Goal: Information Seeking & Learning: Learn about a topic

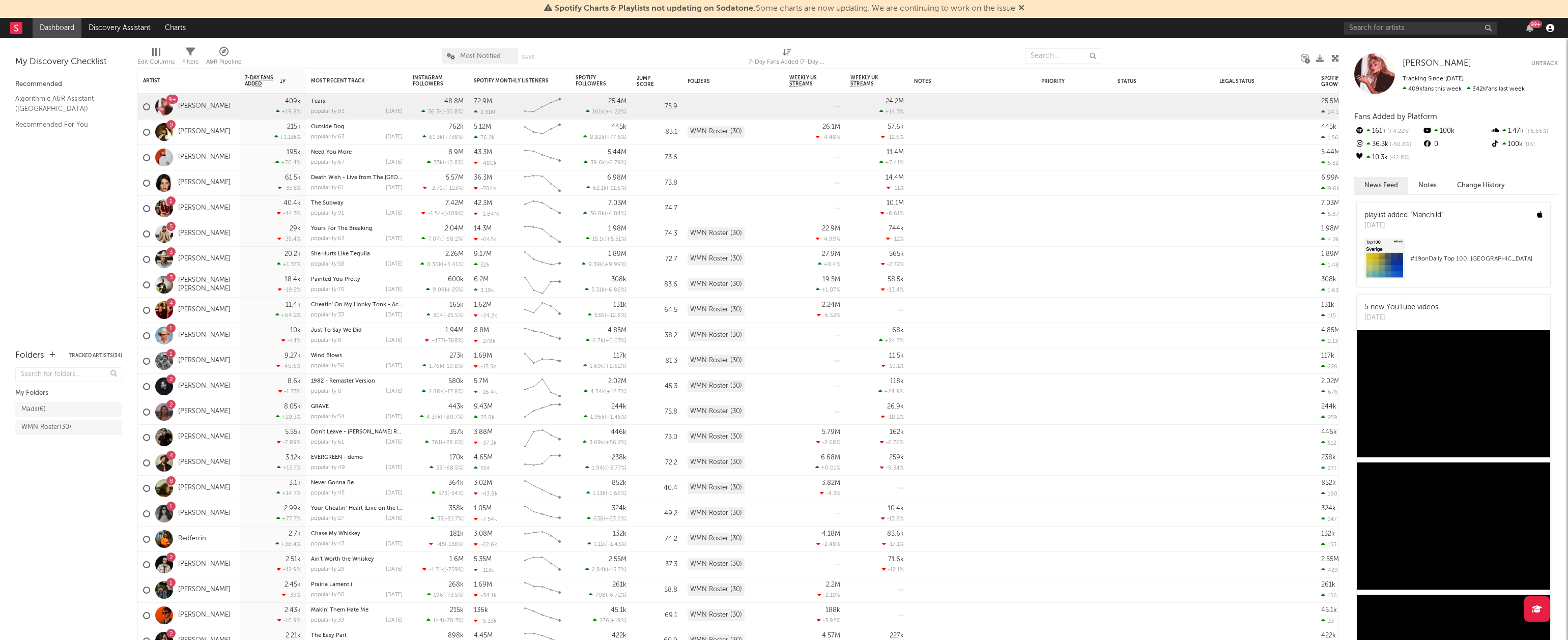
click at [1549, 28] on icon "button" at bounding box center [1550, 28] width 8 height 8
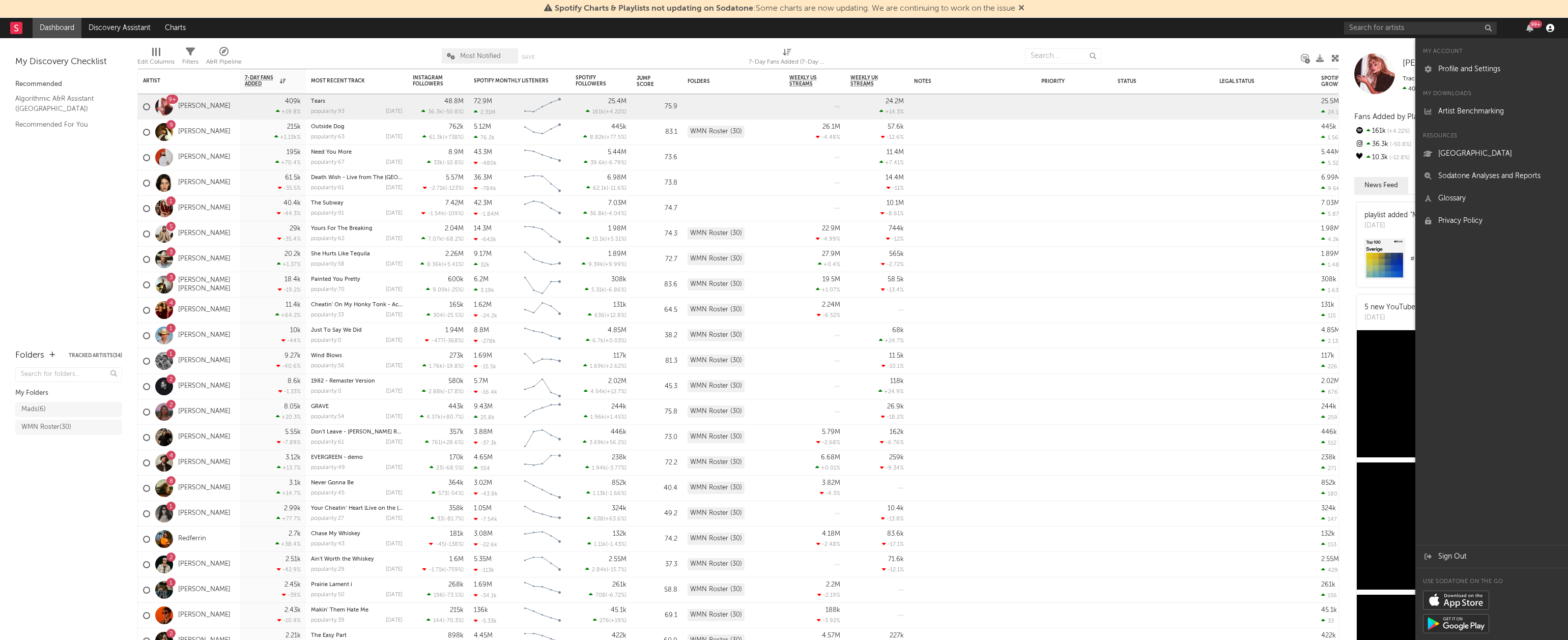
click at [1549, 28] on icon "button" at bounding box center [1550, 28] width 8 height 8
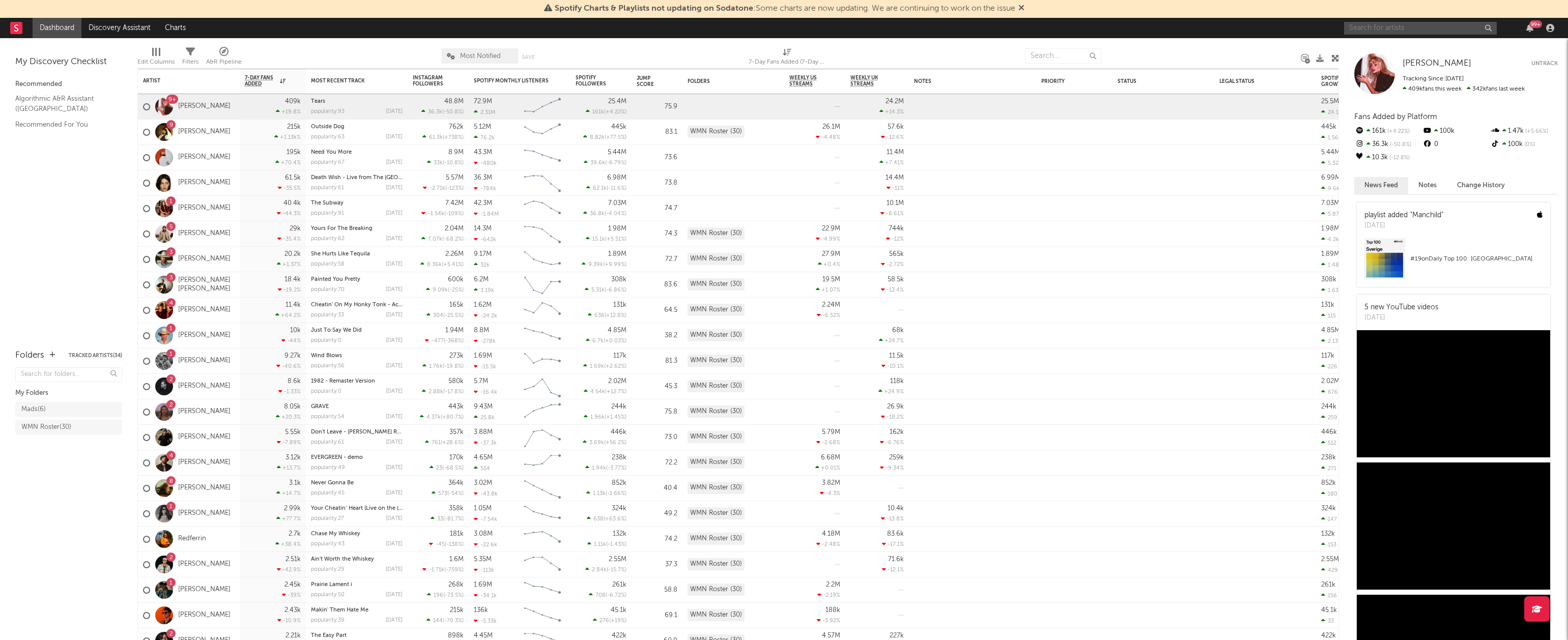
click at [1392, 31] on input "text" at bounding box center [1420, 28] width 152 height 13
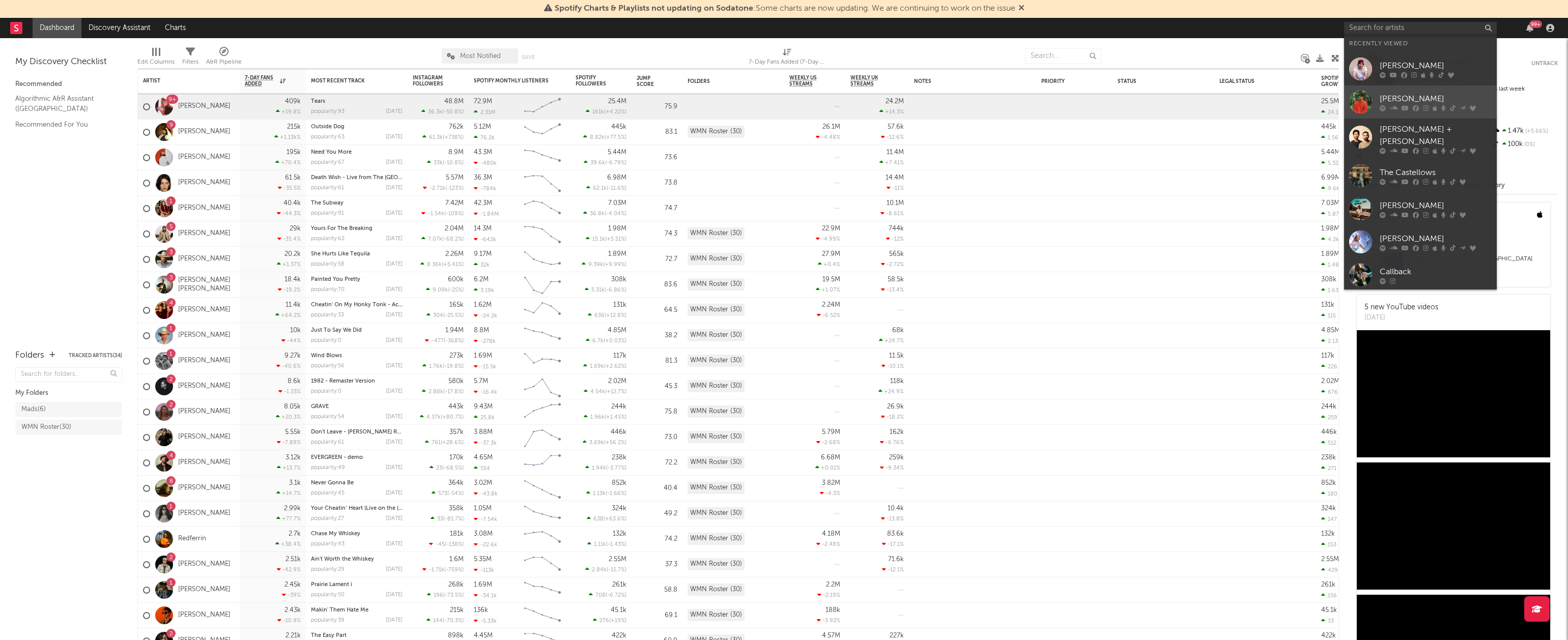
click at [1404, 95] on div "[PERSON_NAME]" at bounding box center [1436, 99] width 112 height 12
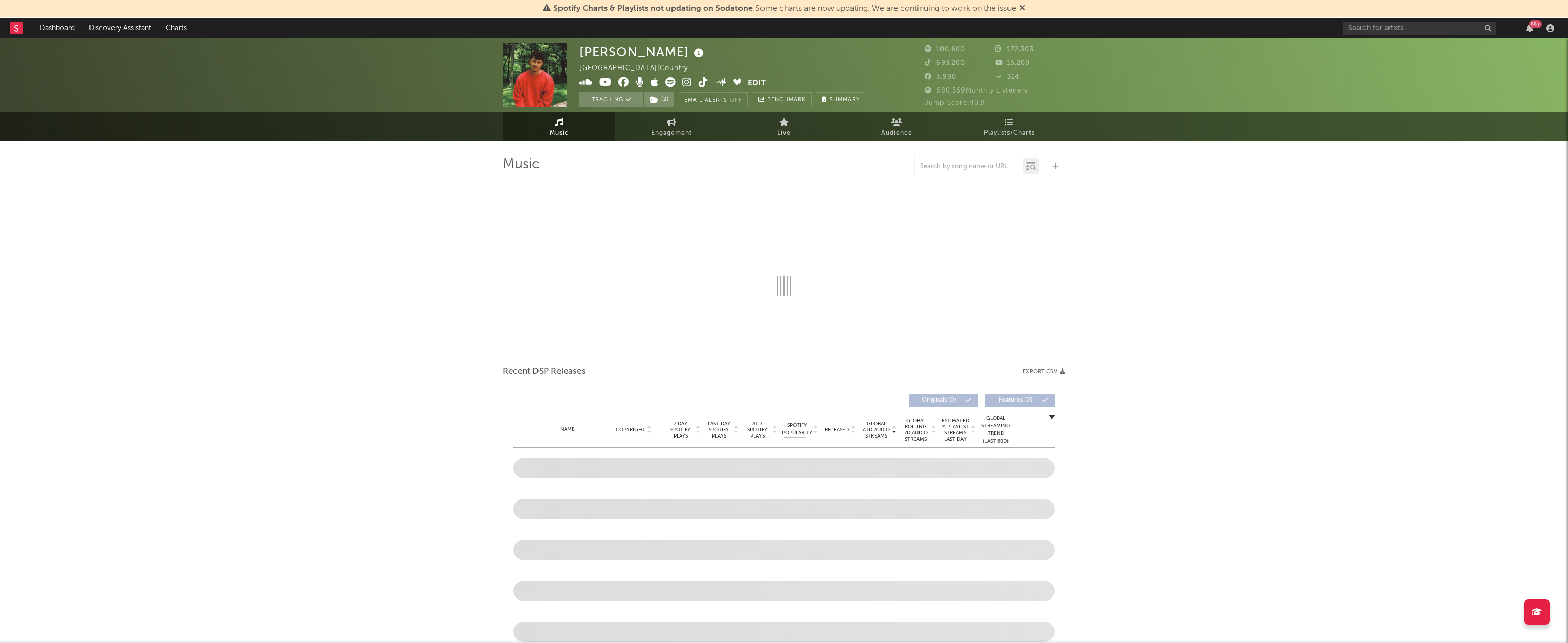
select select "6m"
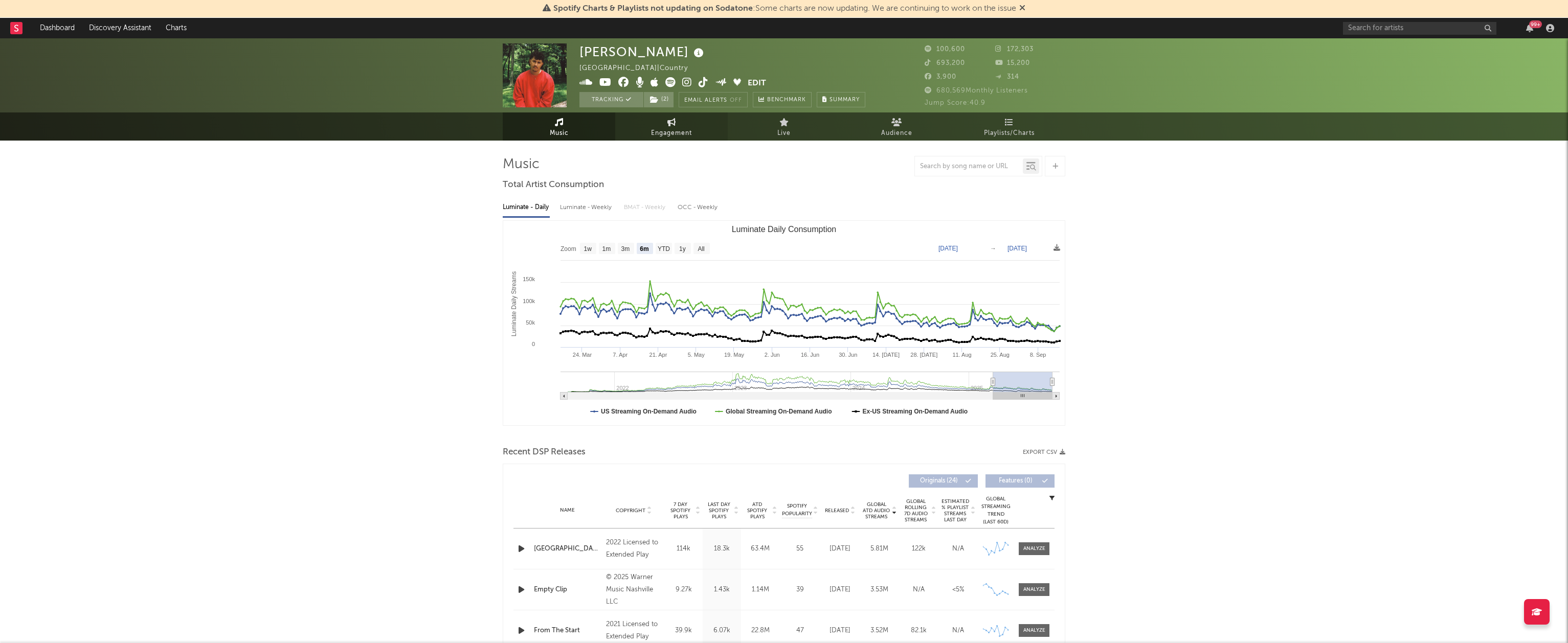
click at [665, 134] on span "Engagement" at bounding box center [671, 134] width 41 height 12
select select "1w"
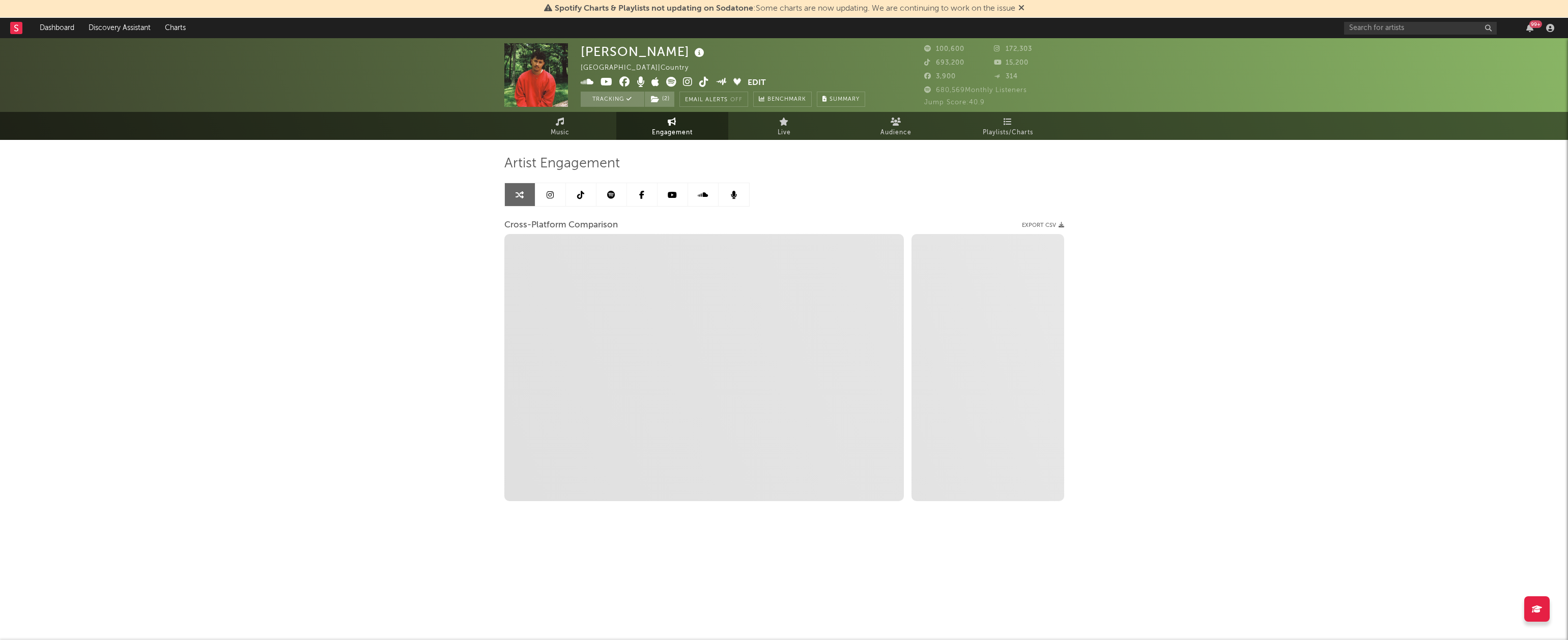
click at [553, 188] on link at bounding box center [550, 194] width 31 height 23
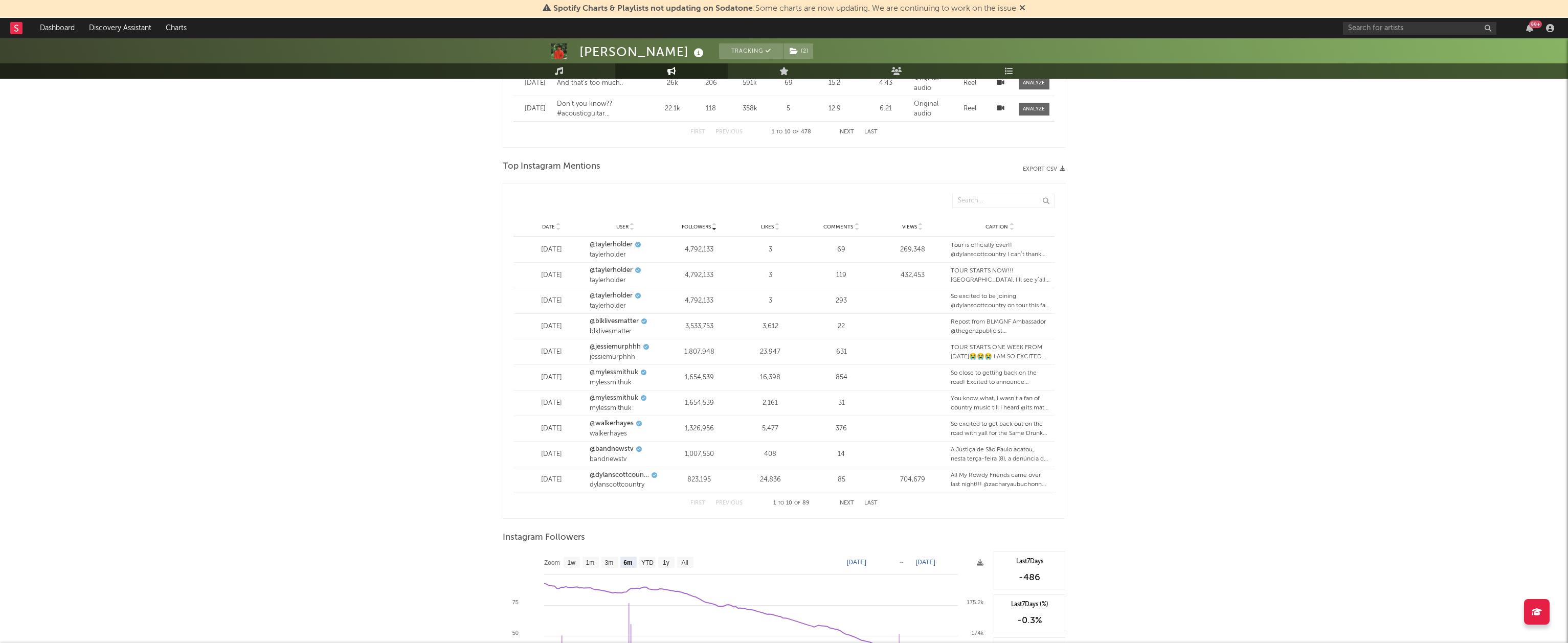
scroll to position [1317, 0]
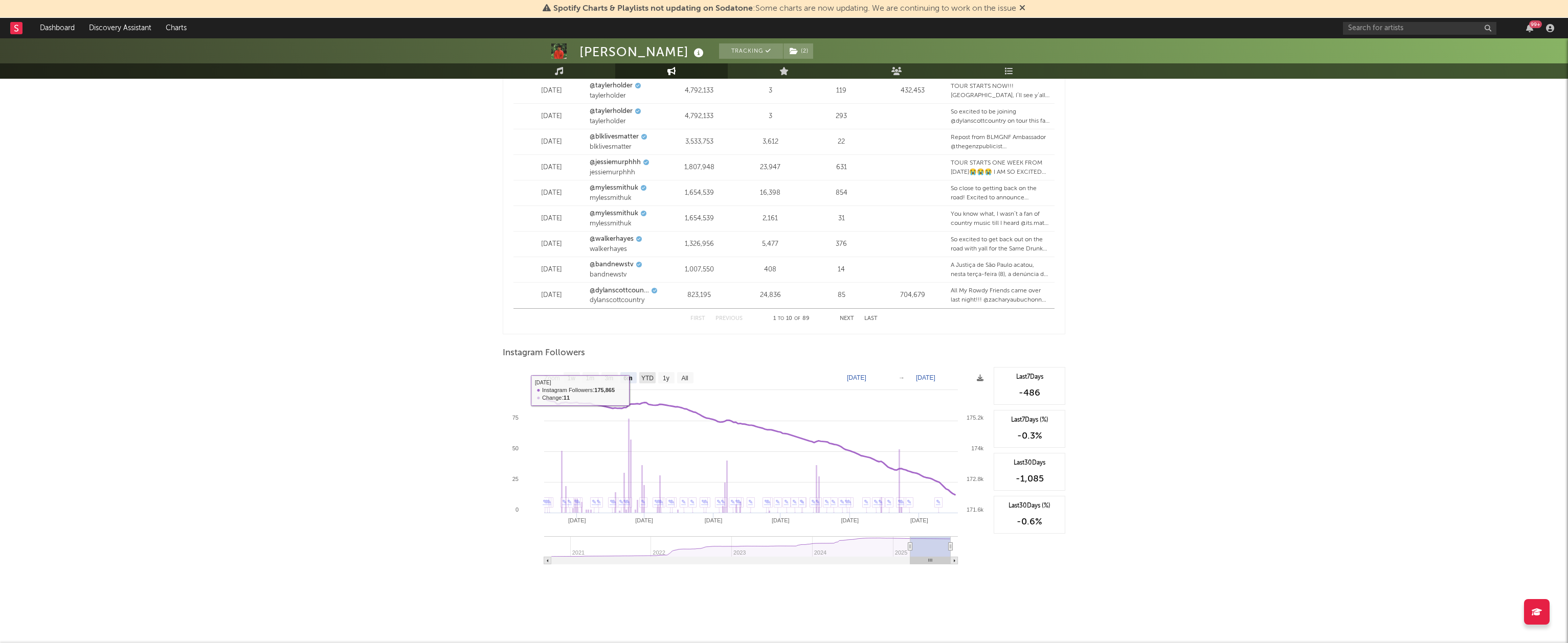
click at [648, 381] on text "YTD" at bounding box center [647, 379] width 12 height 8
select select "YTD"
type input "2025-01-01"
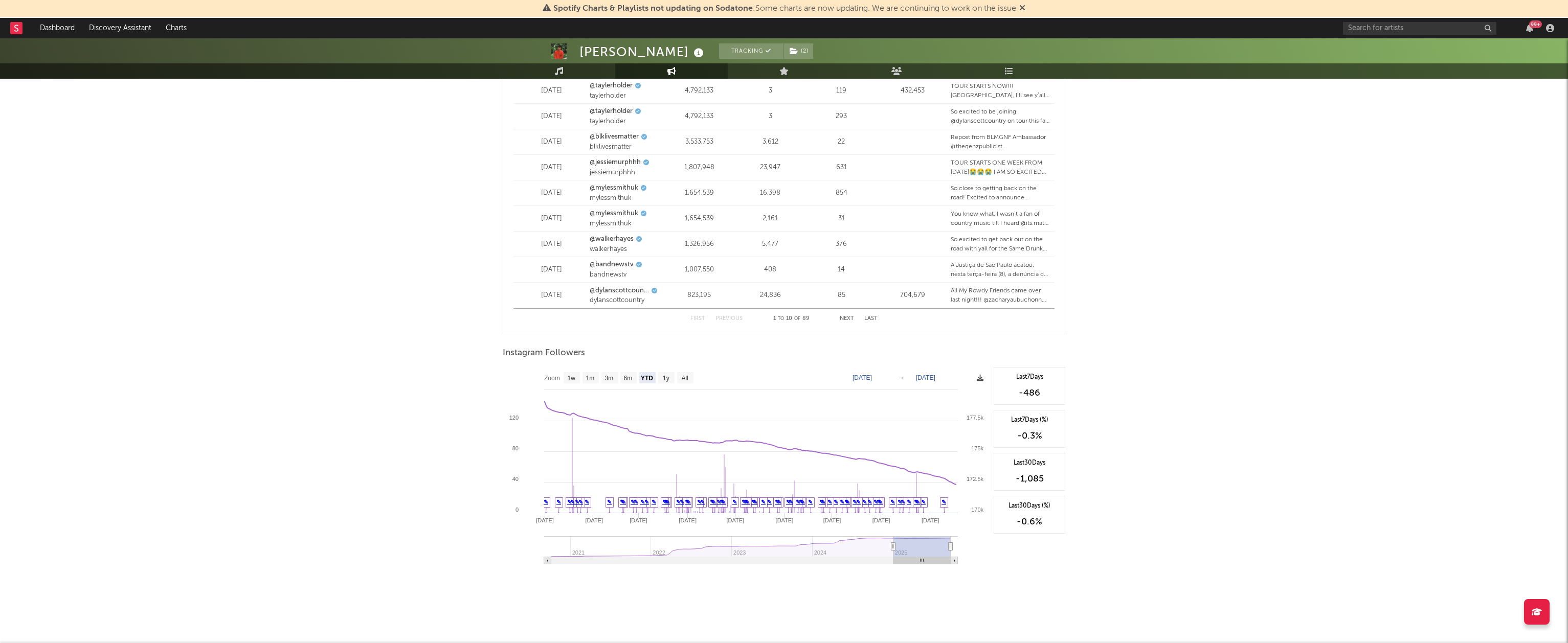
click at [978, 377] on icon at bounding box center [980, 378] width 7 height 7
click at [950, 406] on span "Download as PNG" at bounding box center [929, 406] width 102 height 17
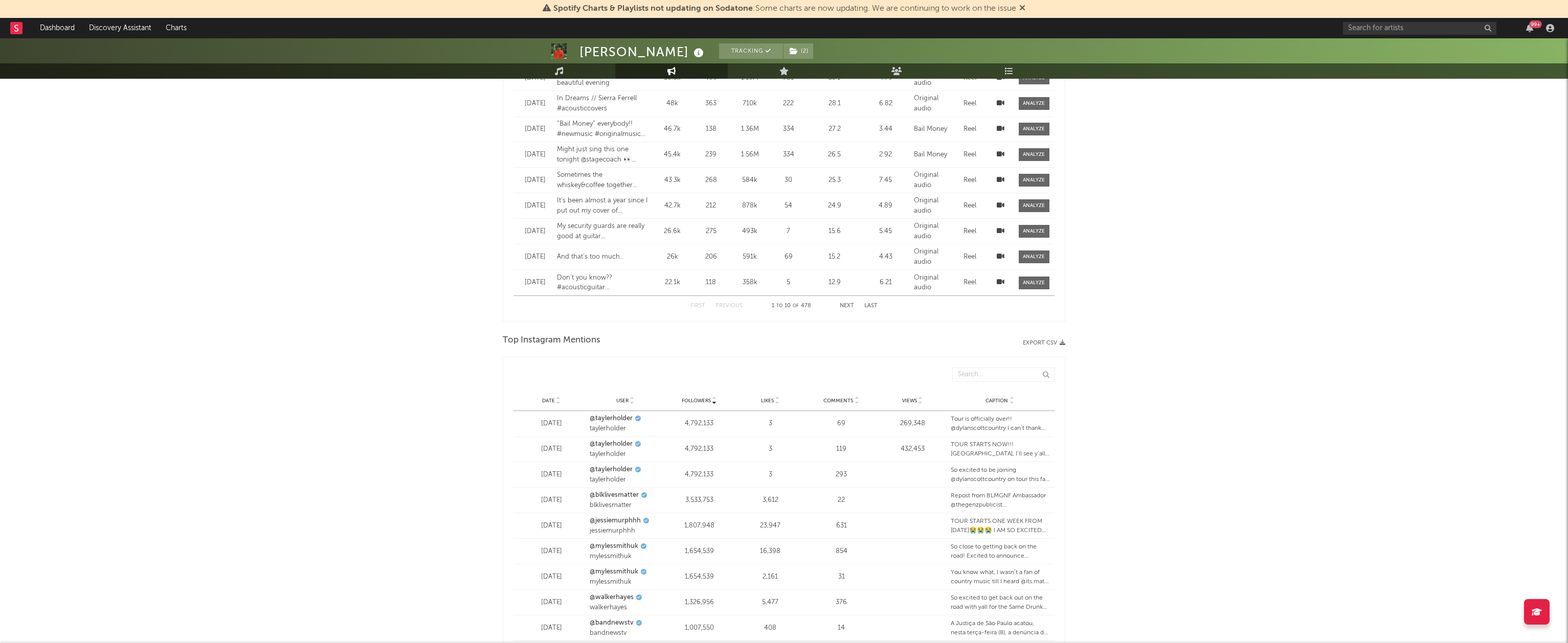
scroll to position [0, 0]
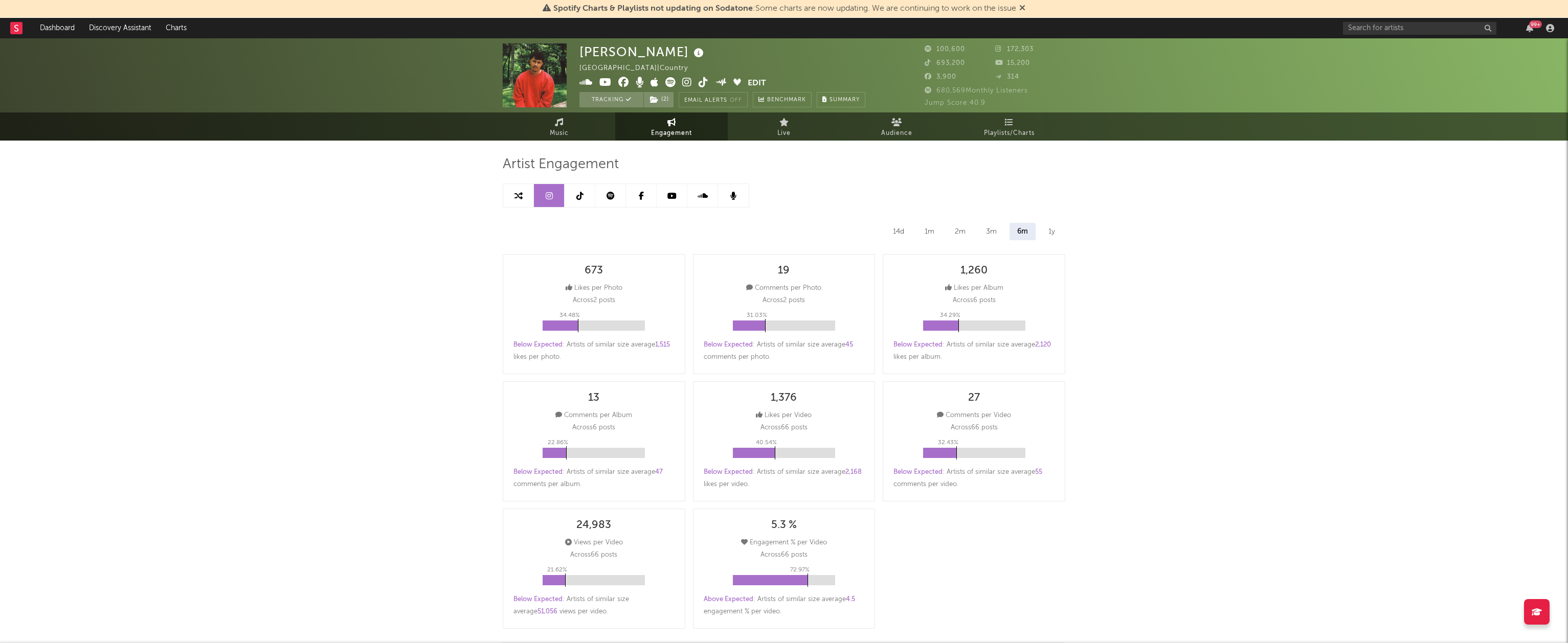
click at [576, 195] on icon at bounding box center [580, 196] width 8 height 8
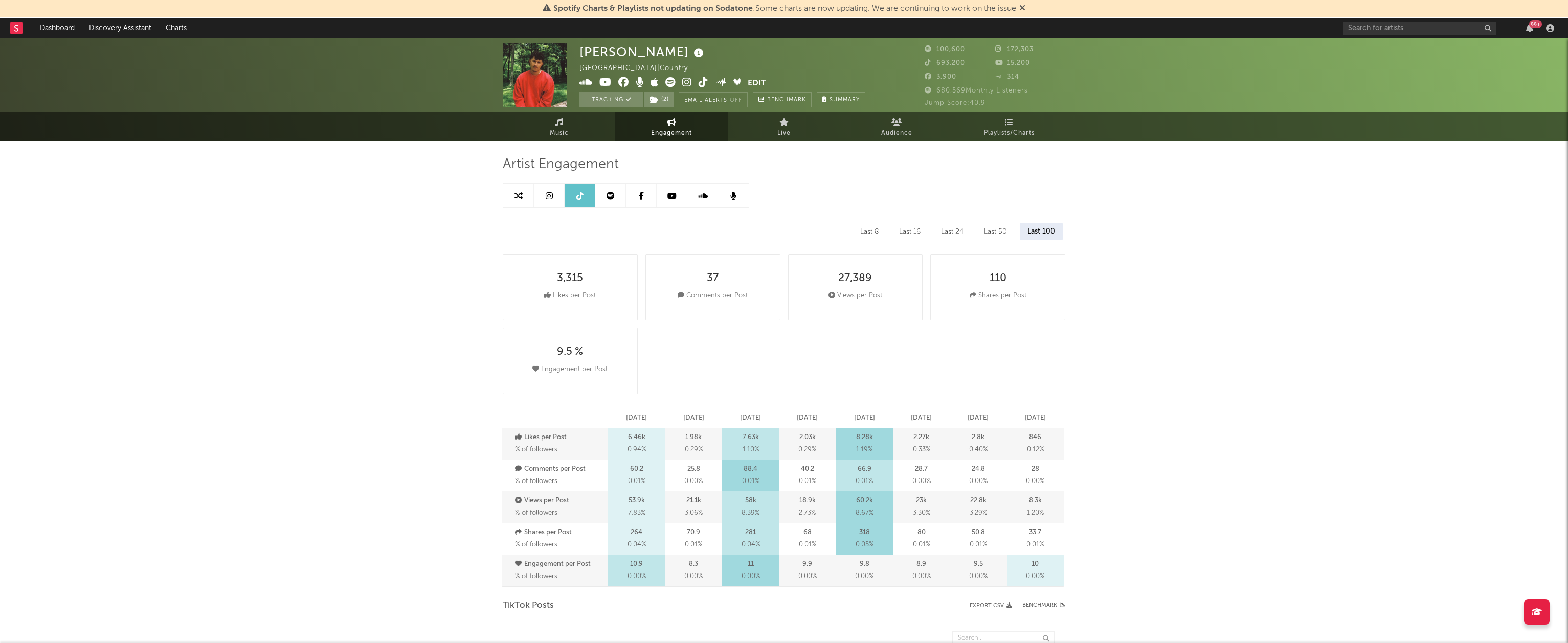
select select "6m"
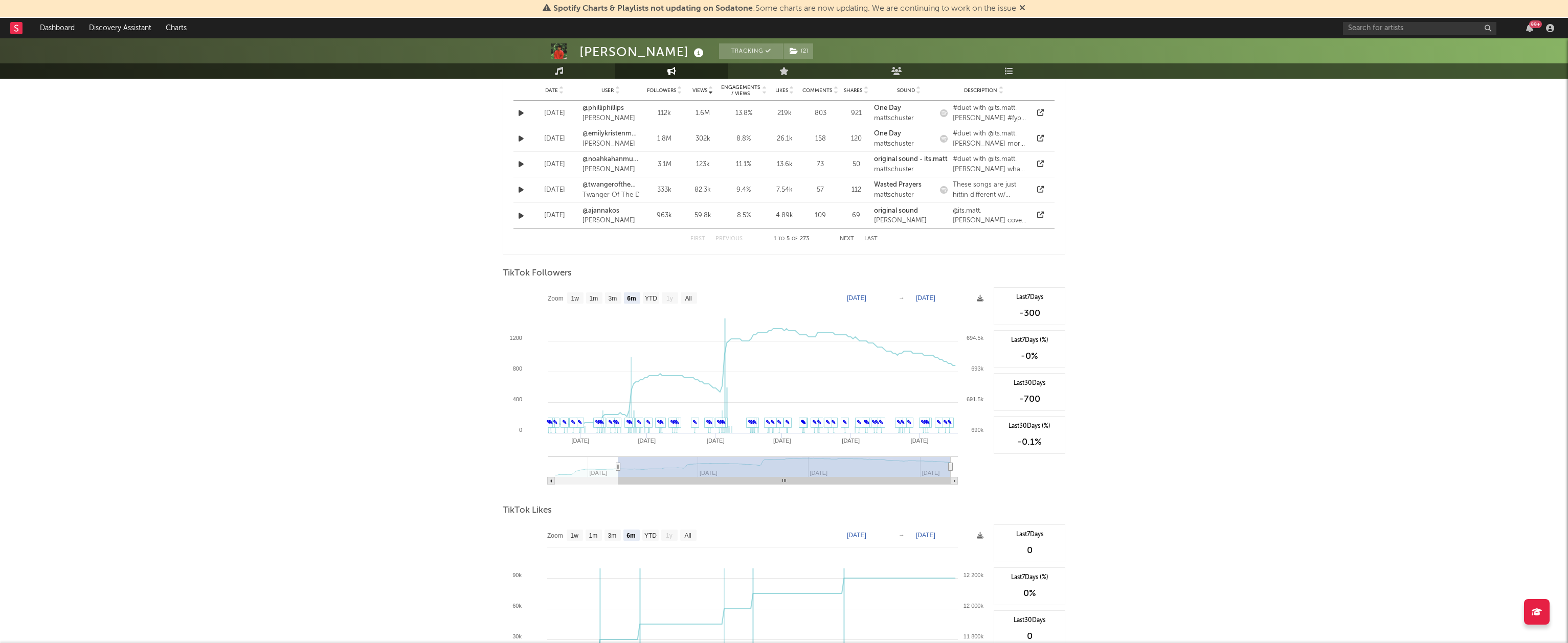
scroll to position [806, 0]
click at [653, 297] on text "YTD" at bounding box center [651, 299] width 12 height 8
select select "YTD"
type input "2025-02-10"
click at [981, 296] on icon at bounding box center [980, 298] width 7 height 7
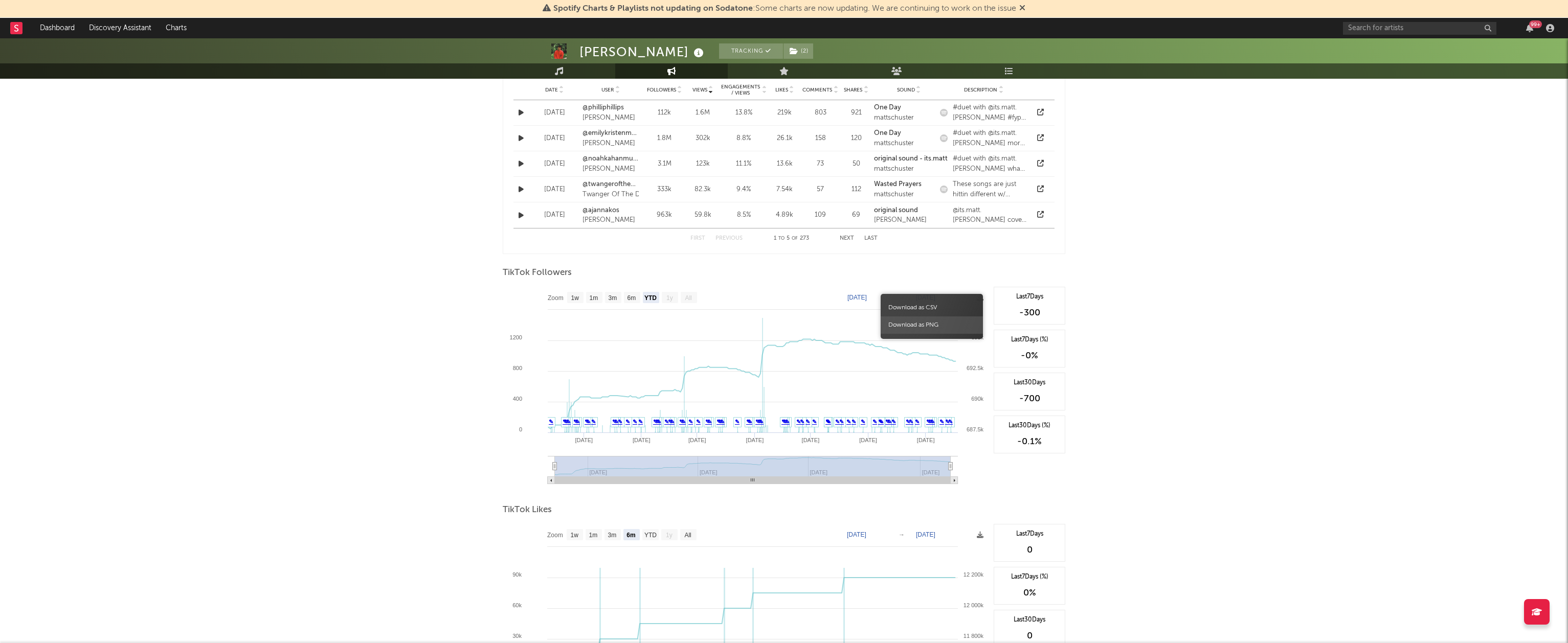
click at [948, 325] on span "Download as PNG" at bounding box center [932, 325] width 102 height 17
click at [628, 299] on text "6m" at bounding box center [632, 299] width 9 height 8
select select "6m"
type input "2025-03-17"
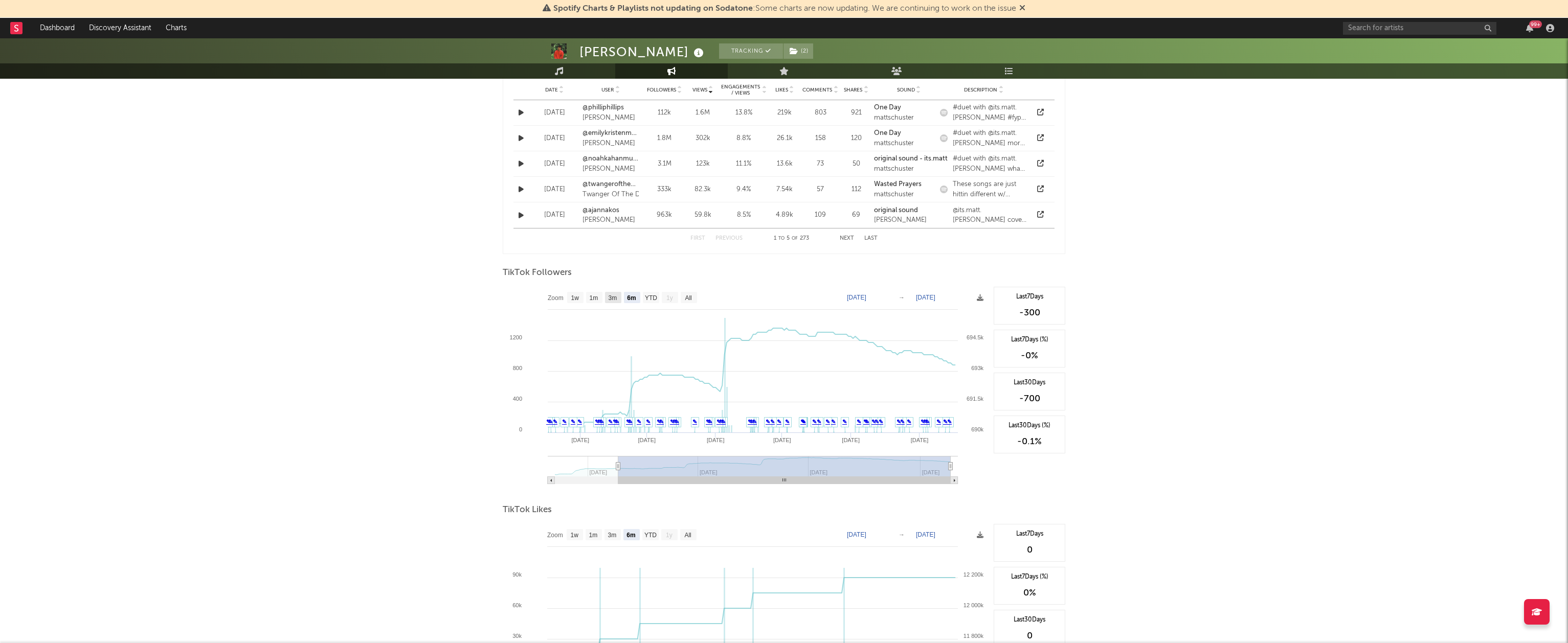
click at [616, 299] on text "3m" at bounding box center [613, 299] width 9 height 8
select select "3m"
type input "2025-06-17"
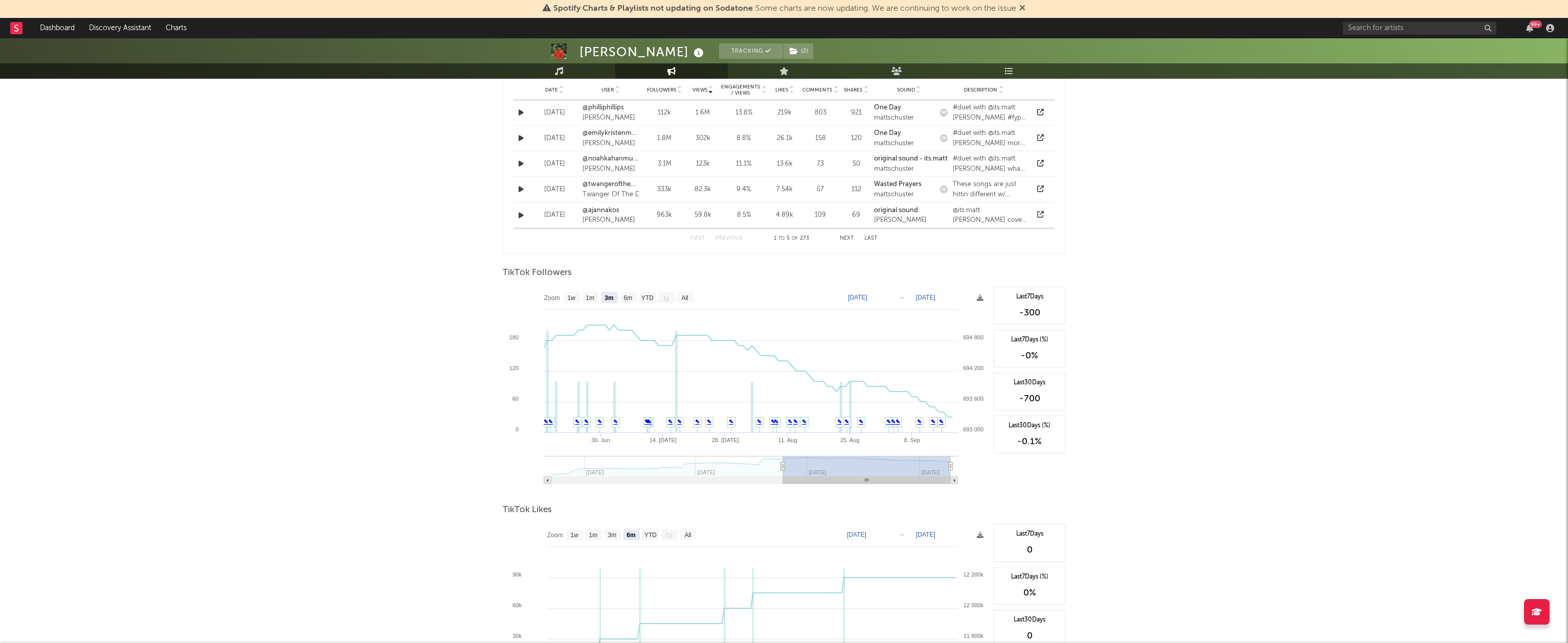
click at [381, 333] on div "Matt Schuster Tracking ( 2 ) United States | Country Edit Tracking ( 2 ) Email …" at bounding box center [784, 17] width 1568 height 1568
click at [977, 292] on rect at bounding box center [746, 389] width 486 height 205
click at [978, 296] on icon at bounding box center [980, 298] width 7 height 7
click at [982, 299] on icon at bounding box center [980, 298] width 7 height 7
click at [950, 324] on span "Download as PNG" at bounding box center [933, 327] width 102 height 17
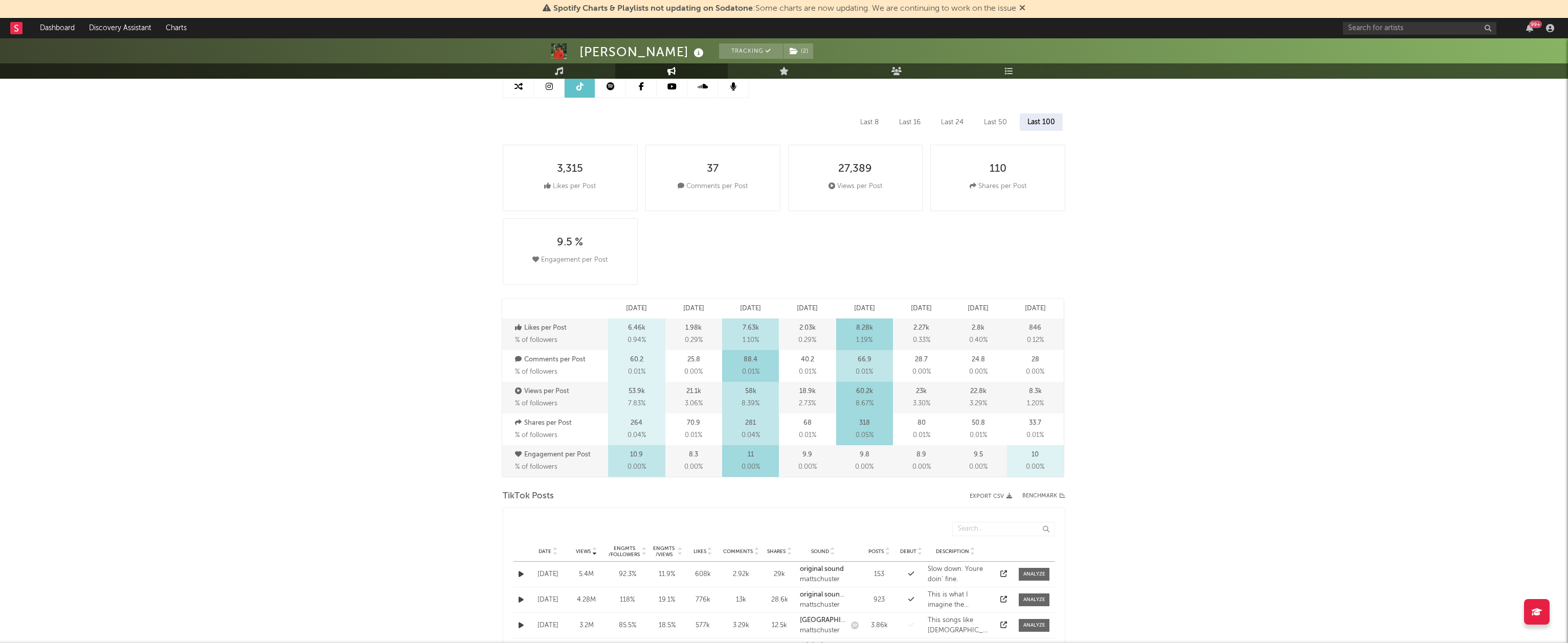
scroll to position [0, 0]
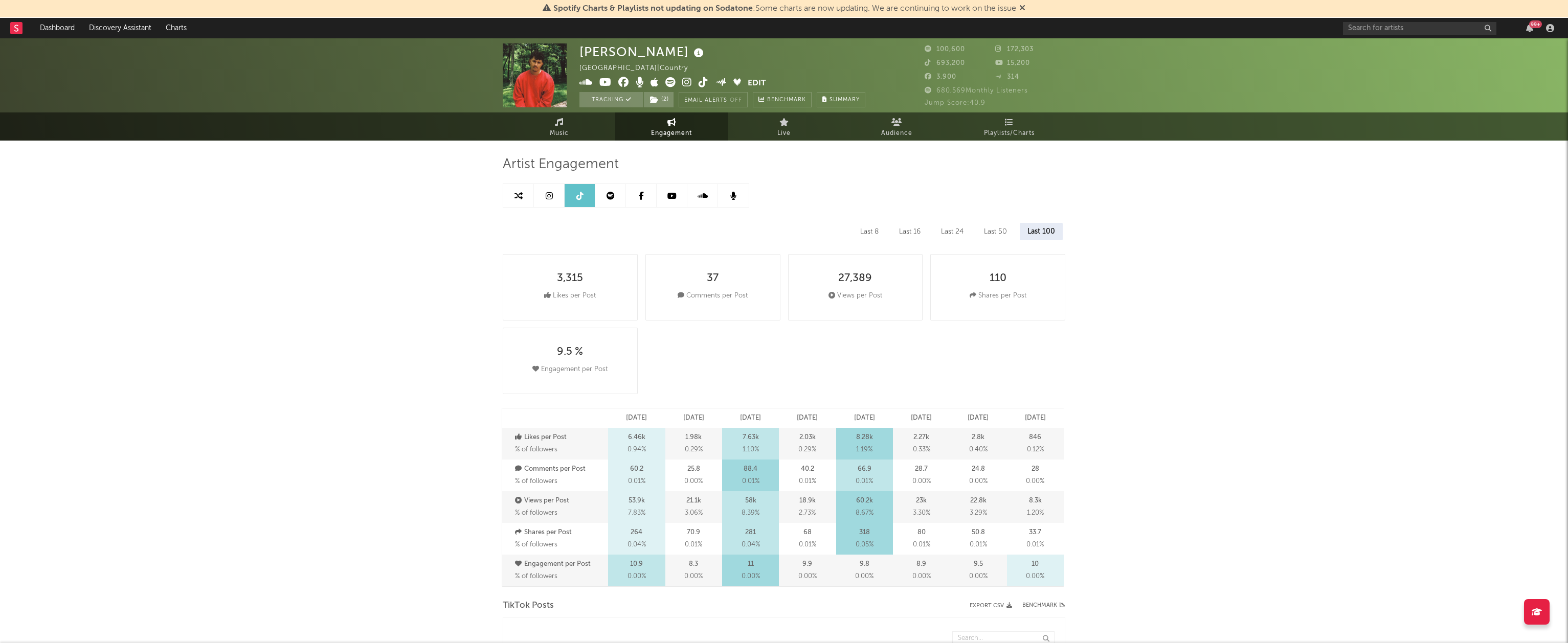
click at [645, 202] on link at bounding box center [641, 195] width 31 height 23
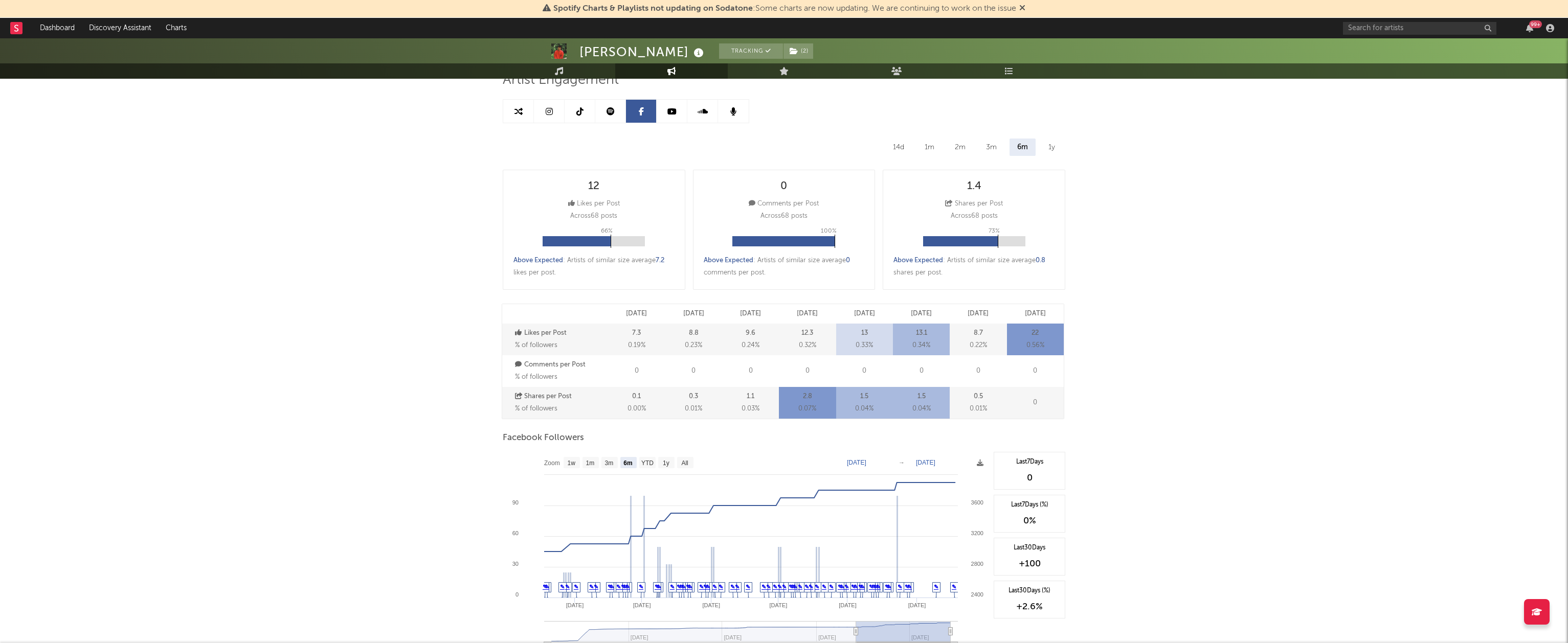
scroll to position [170, 0]
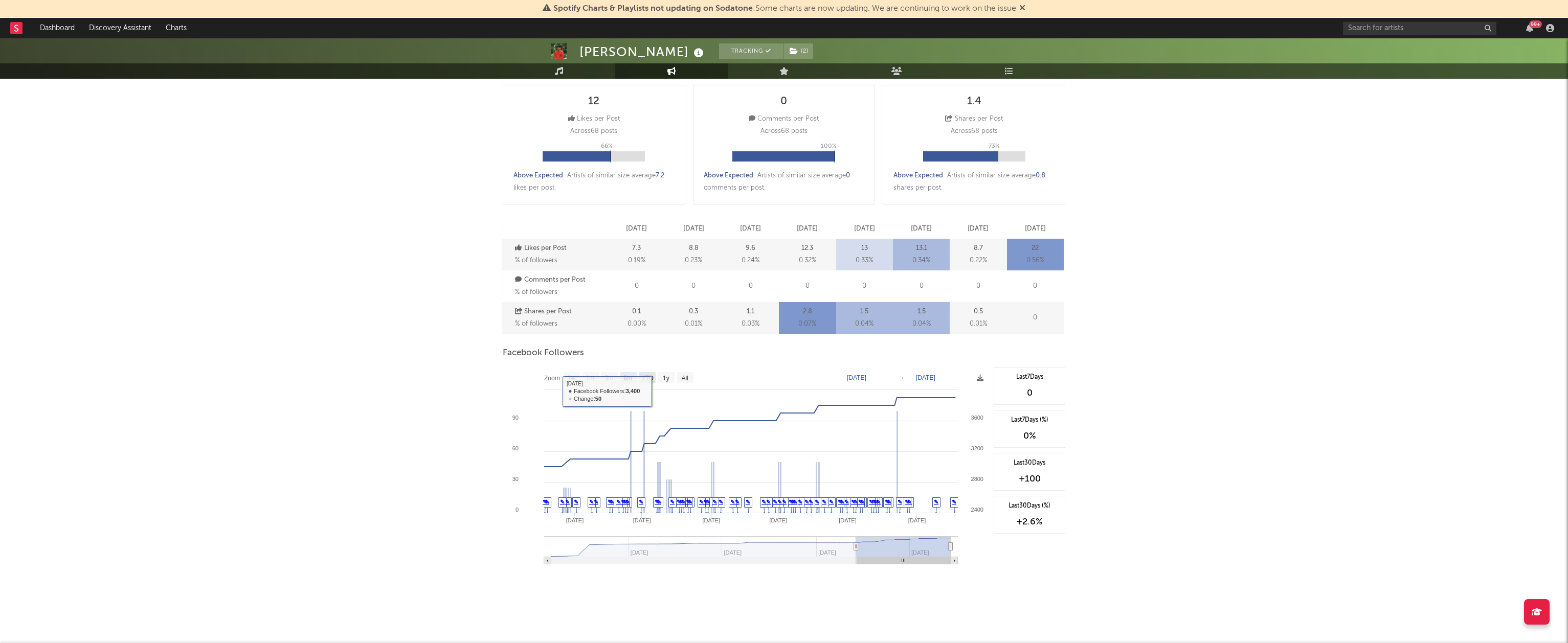
click at [651, 379] on text "YTD" at bounding box center [647, 379] width 12 height 8
select select "YTD"
type input "2025-01-01"
click at [977, 375] on icon at bounding box center [980, 378] width 7 height 7
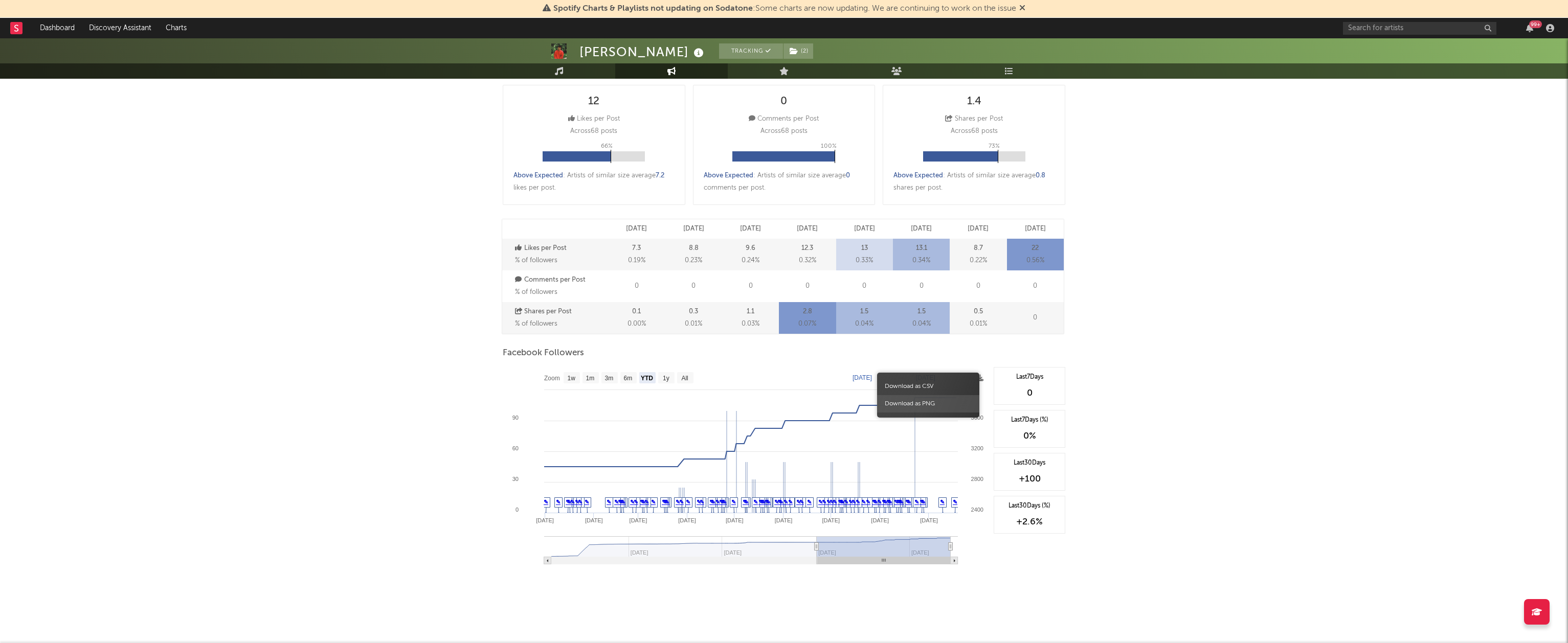
click at [938, 398] on span "Download as PNG" at bounding box center [928, 404] width 102 height 17
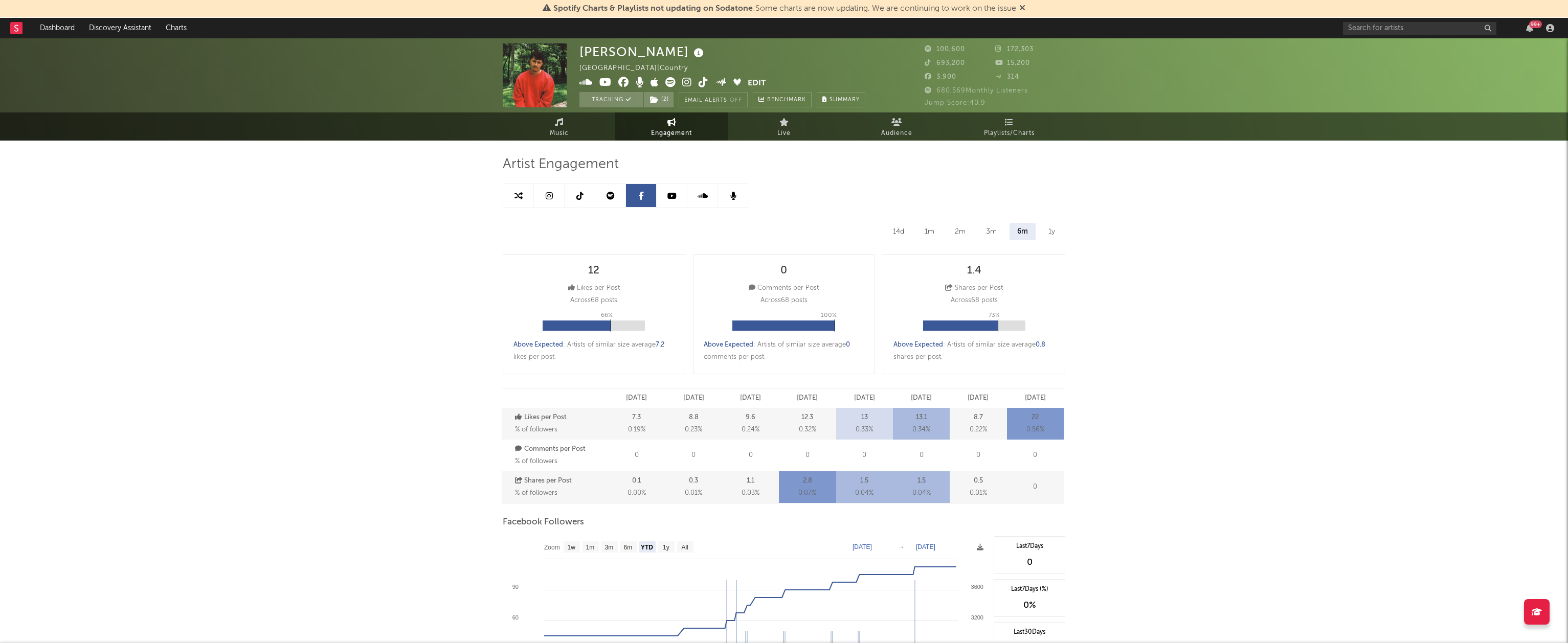
click at [608, 202] on link at bounding box center [610, 195] width 31 height 23
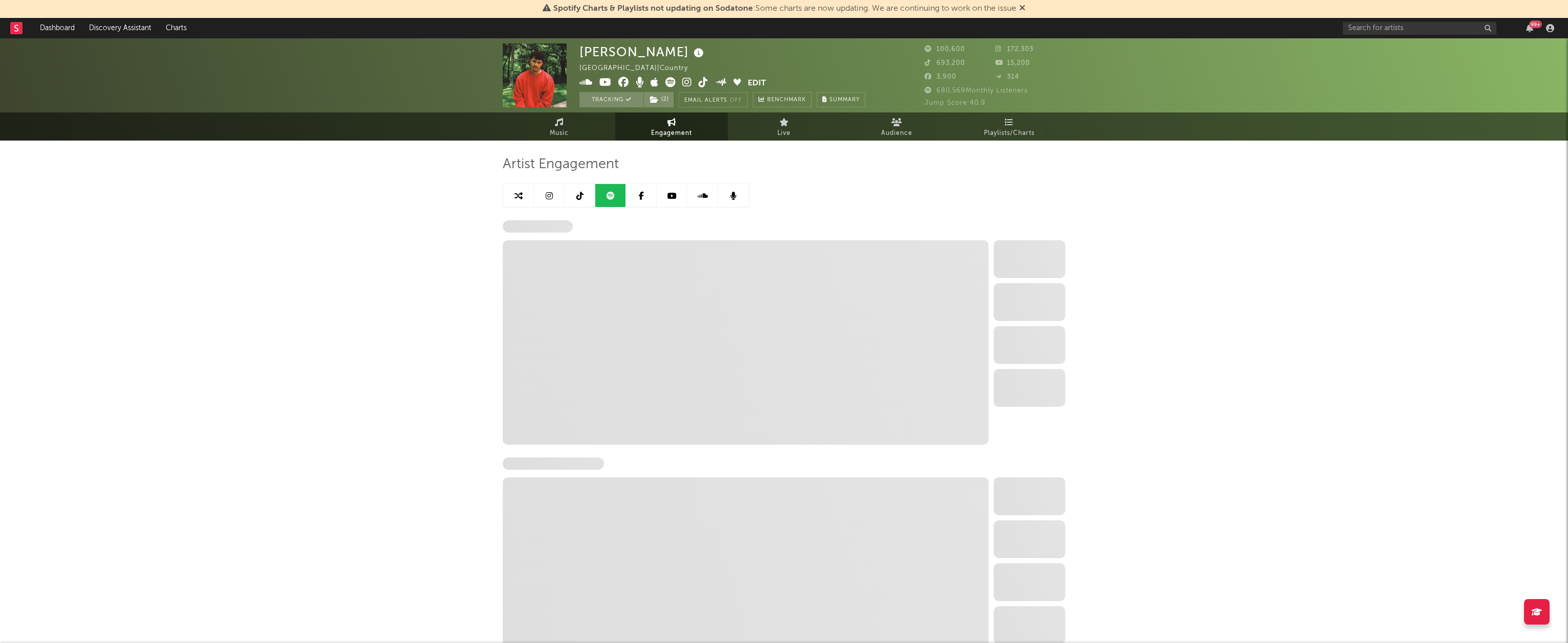
select select "6m"
select select "1w"
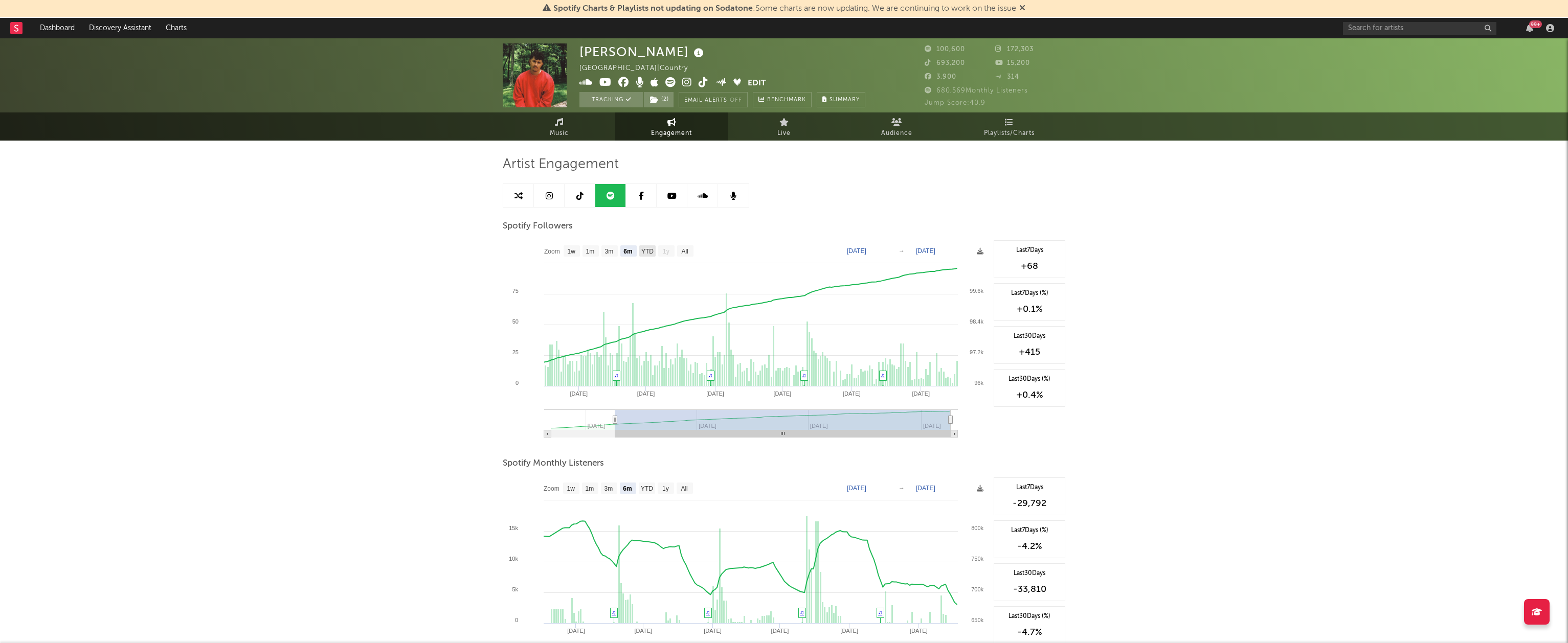
click at [650, 253] on text "YTD" at bounding box center [647, 252] width 12 height 8
select select "YTD"
type input "2025-02-10"
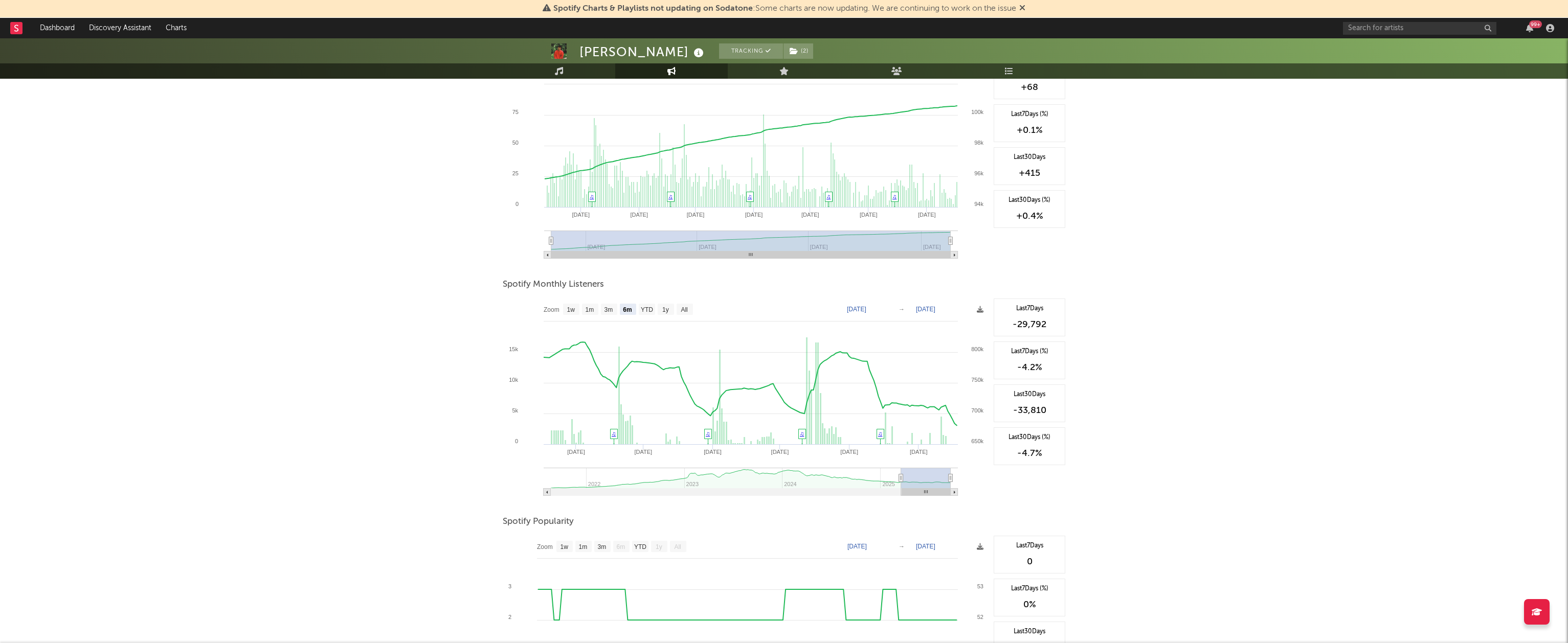
scroll to position [179, 0]
click at [648, 311] on text "YTD" at bounding box center [647, 310] width 12 height 8
select select "YTD"
type input "2025-01-01"
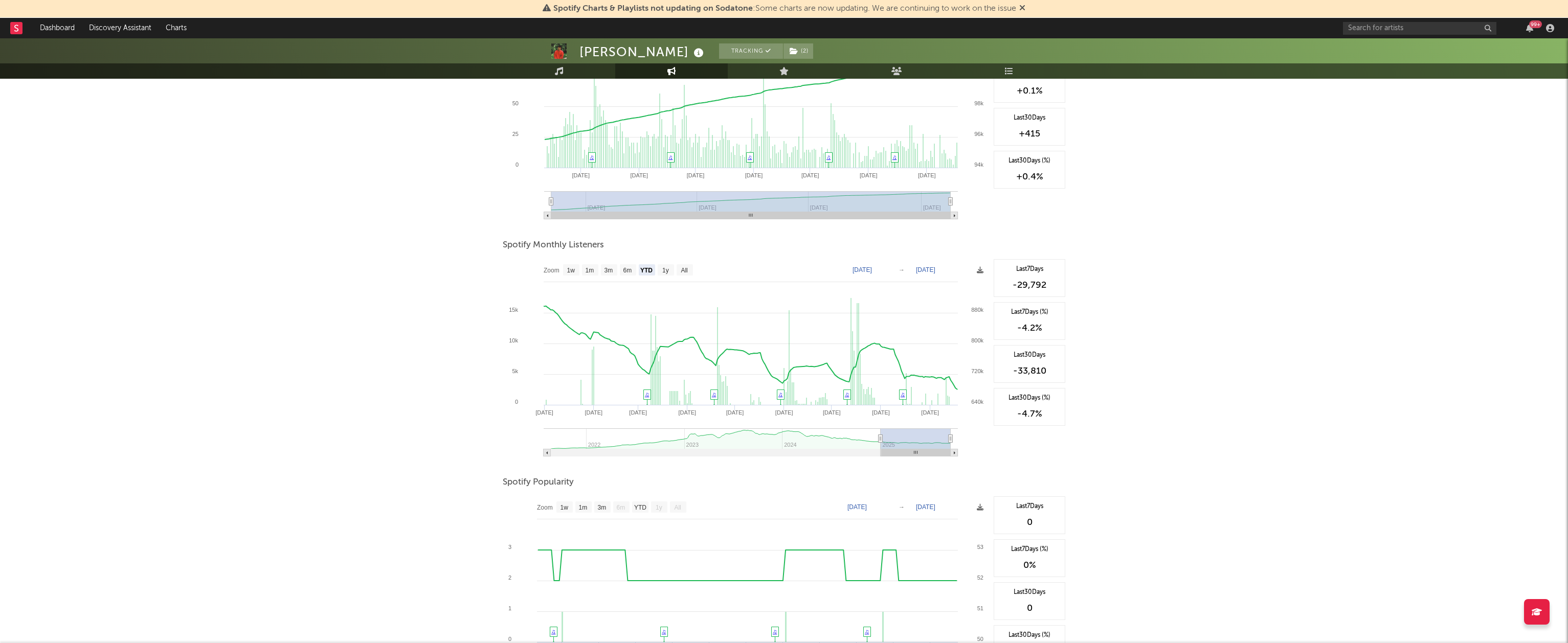
scroll to position [0, 0]
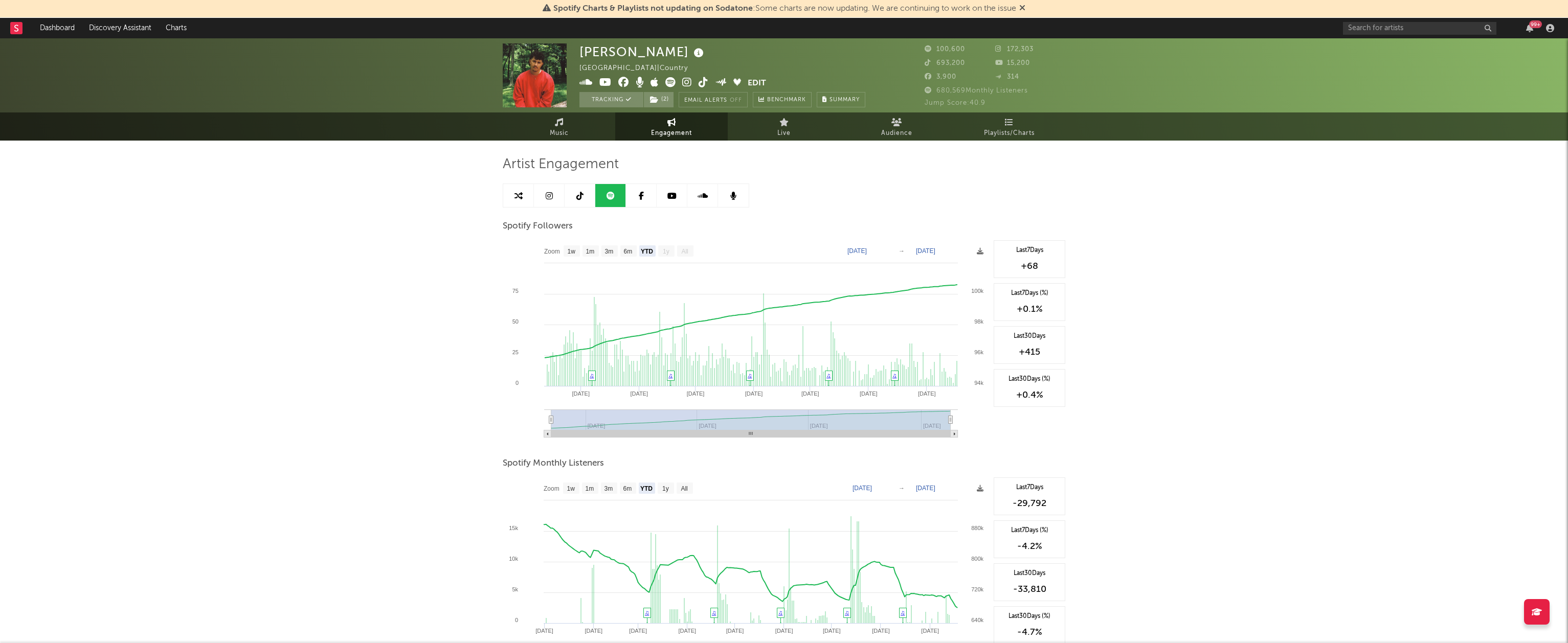
click at [674, 197] on icon at bounding box center [672, 196] width 9 height 8
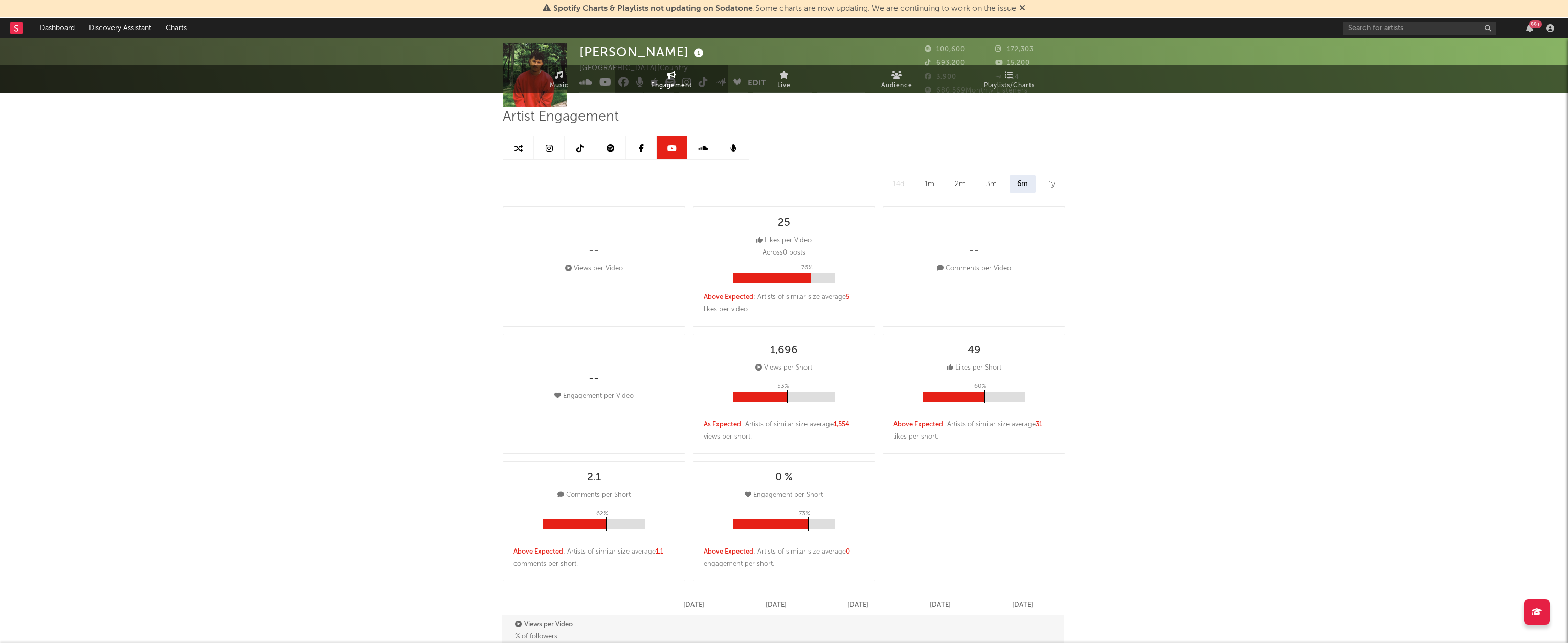
select select "6m"
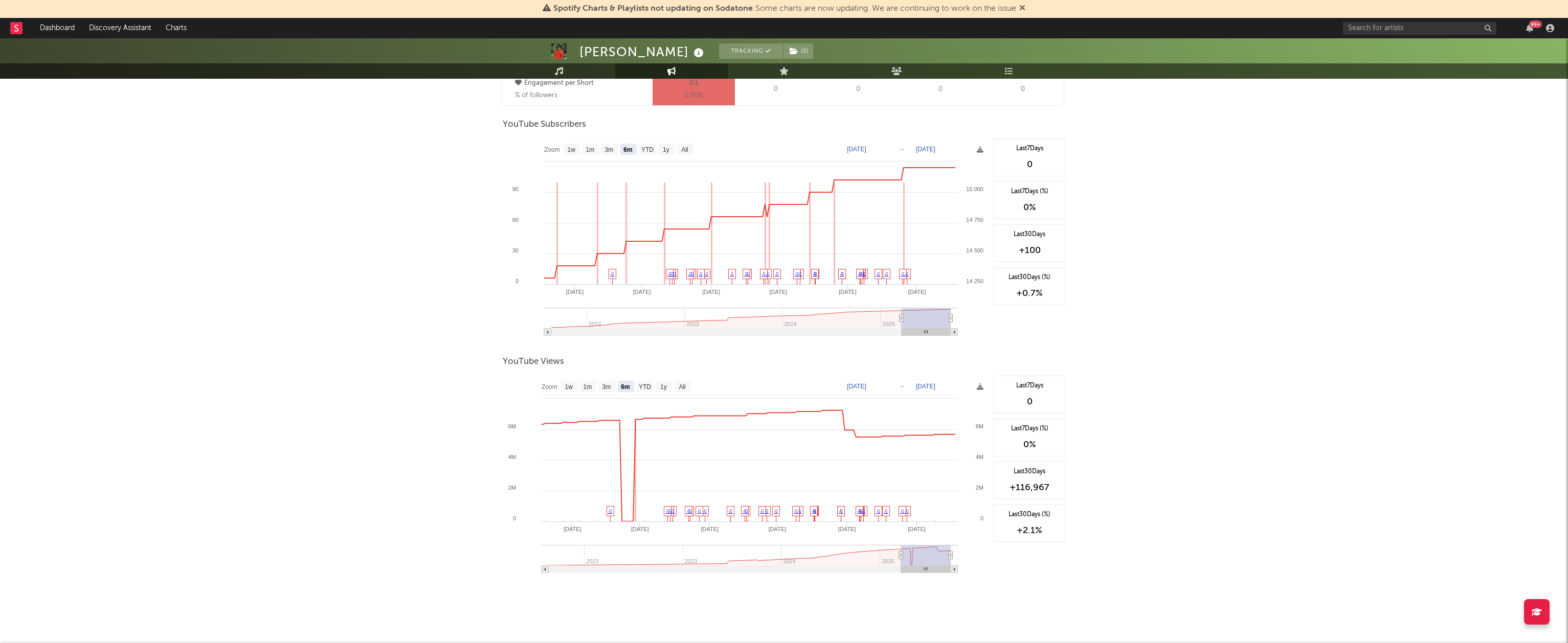
scroll to position [815, 0]
click at [645, 380] on text "YTD" at bounding box center [644, 383] width 12 height 8
select select "YTD"
type input "2025-01-01"
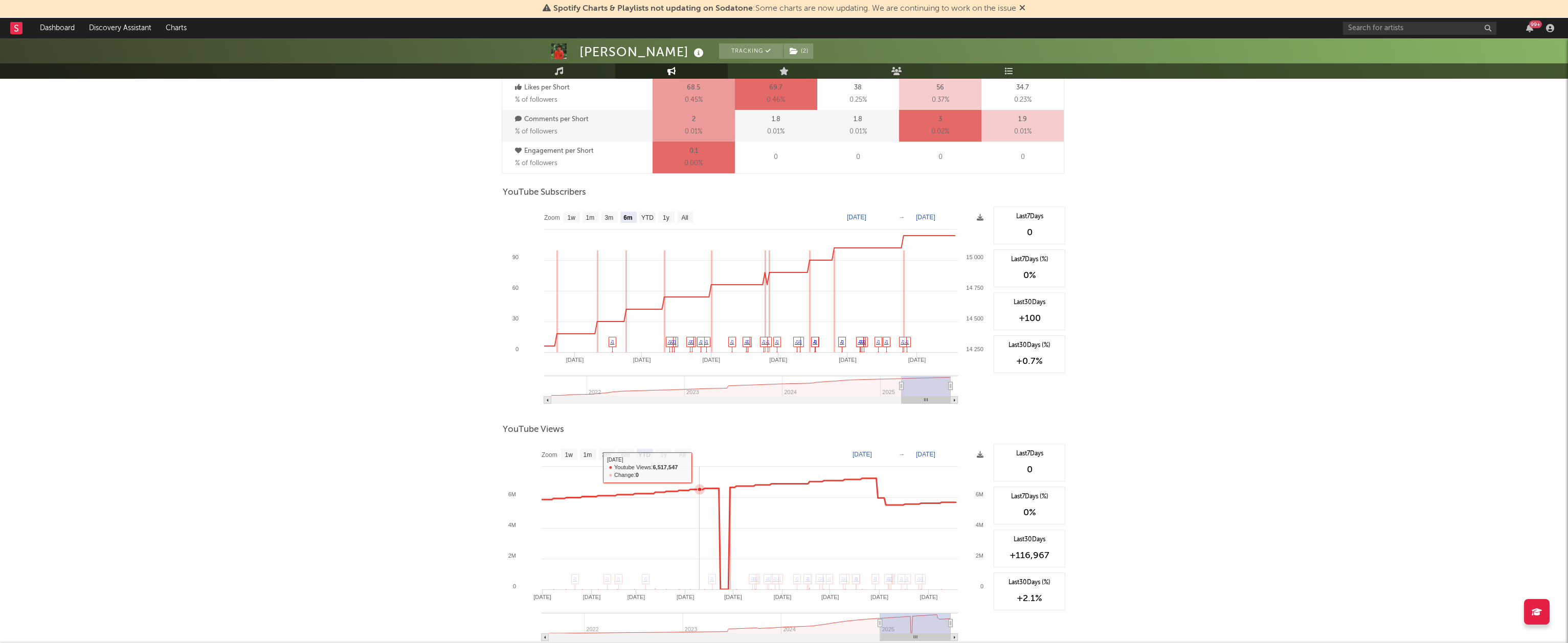
scroll to position [716, 0]
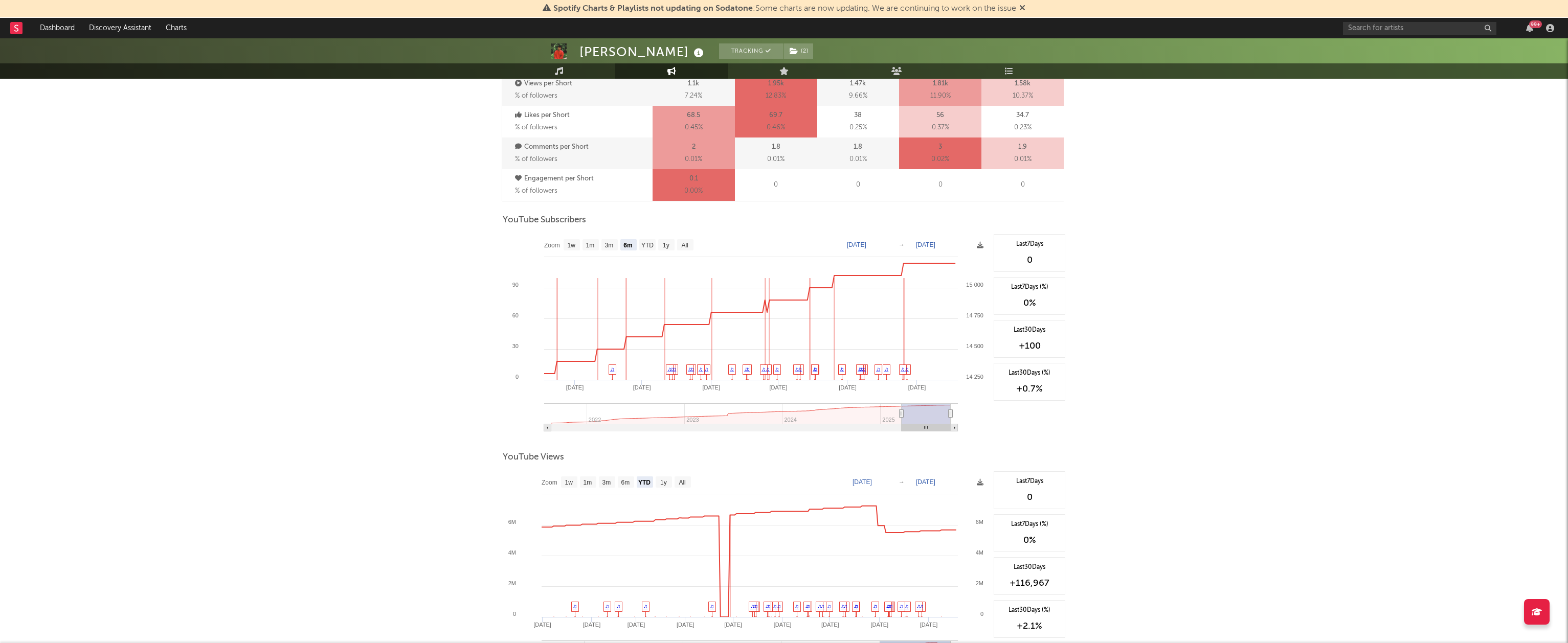
click at [314, 363] on div "Matt Schuster Tracking ( 2 ) United States | Country Edit Tracking ( 2 ) Email …" at bounding box center [784, 35] width 1568 height 1425
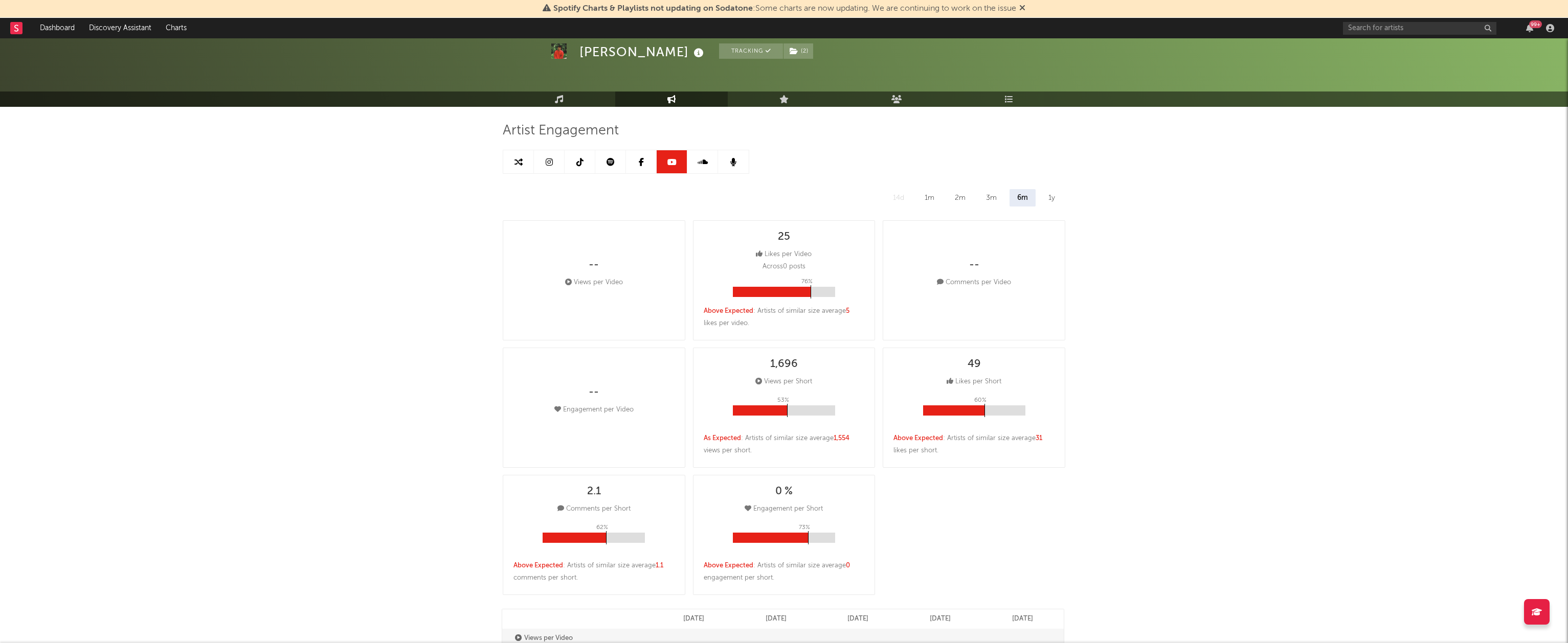
scroll to position [0, 0]
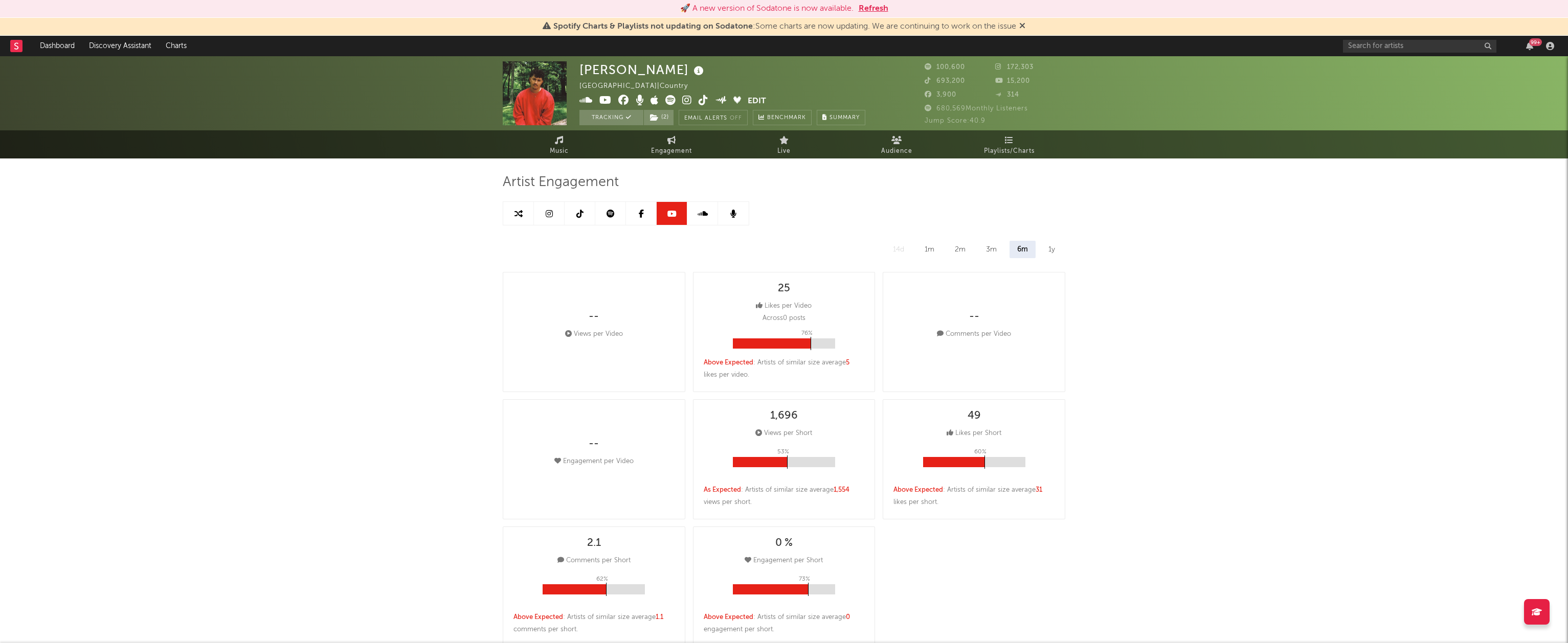
click at [868, 5] on button "Refresh" at bounding box center [873, 8] width 30 height 12
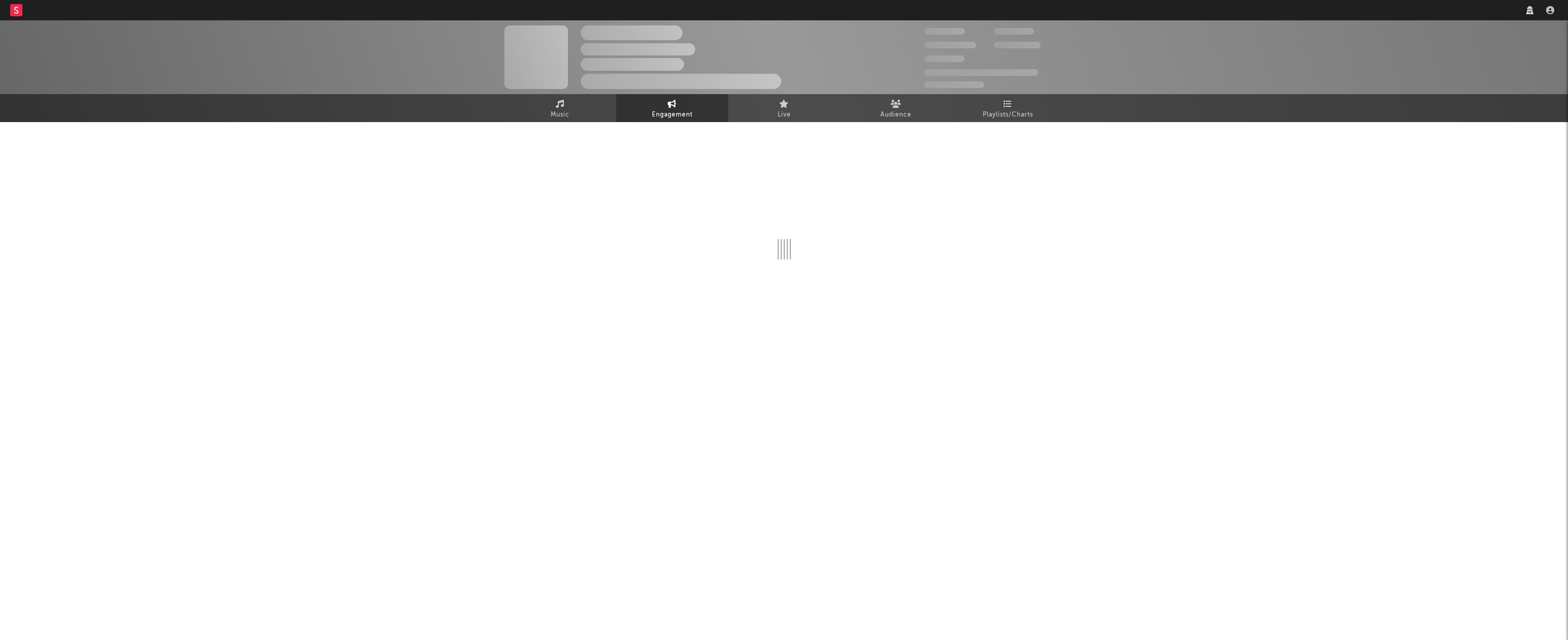
select select "1w"
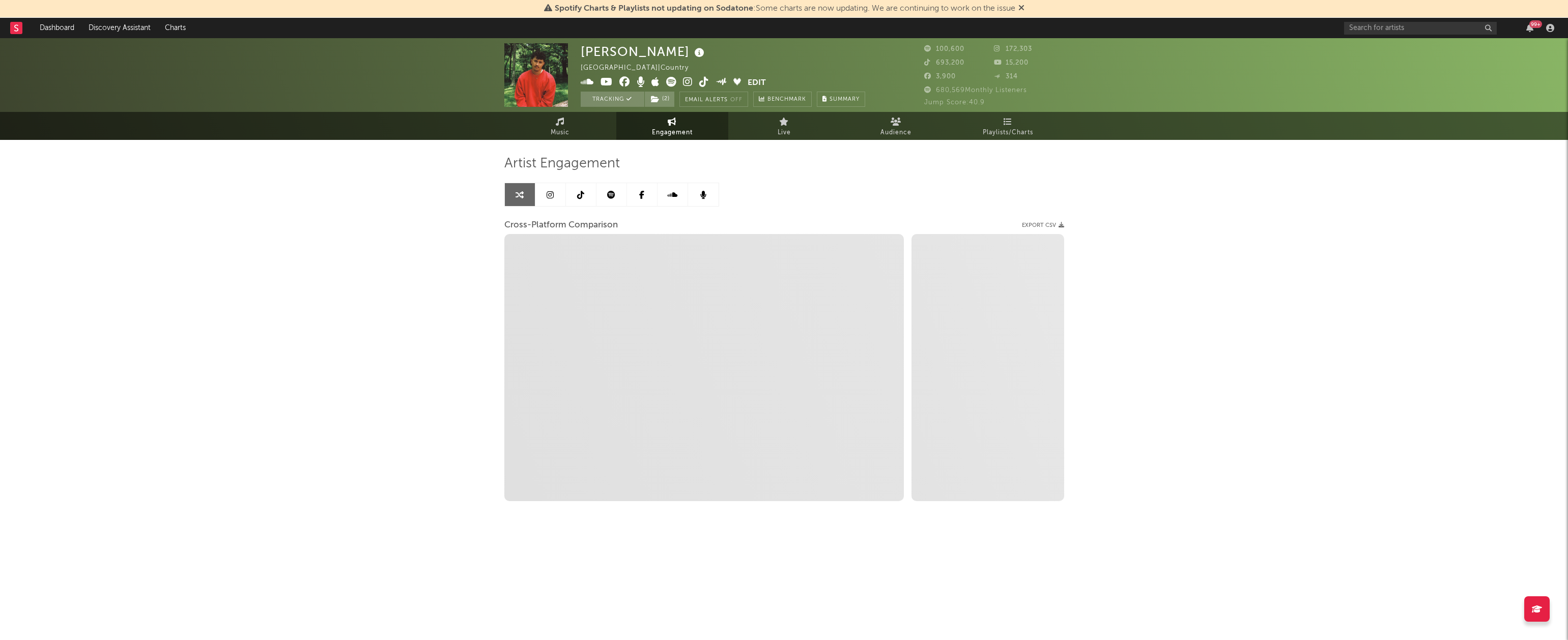
select select "1m"
